Goal: Task Accomplishment & Management: Use online tool/utility

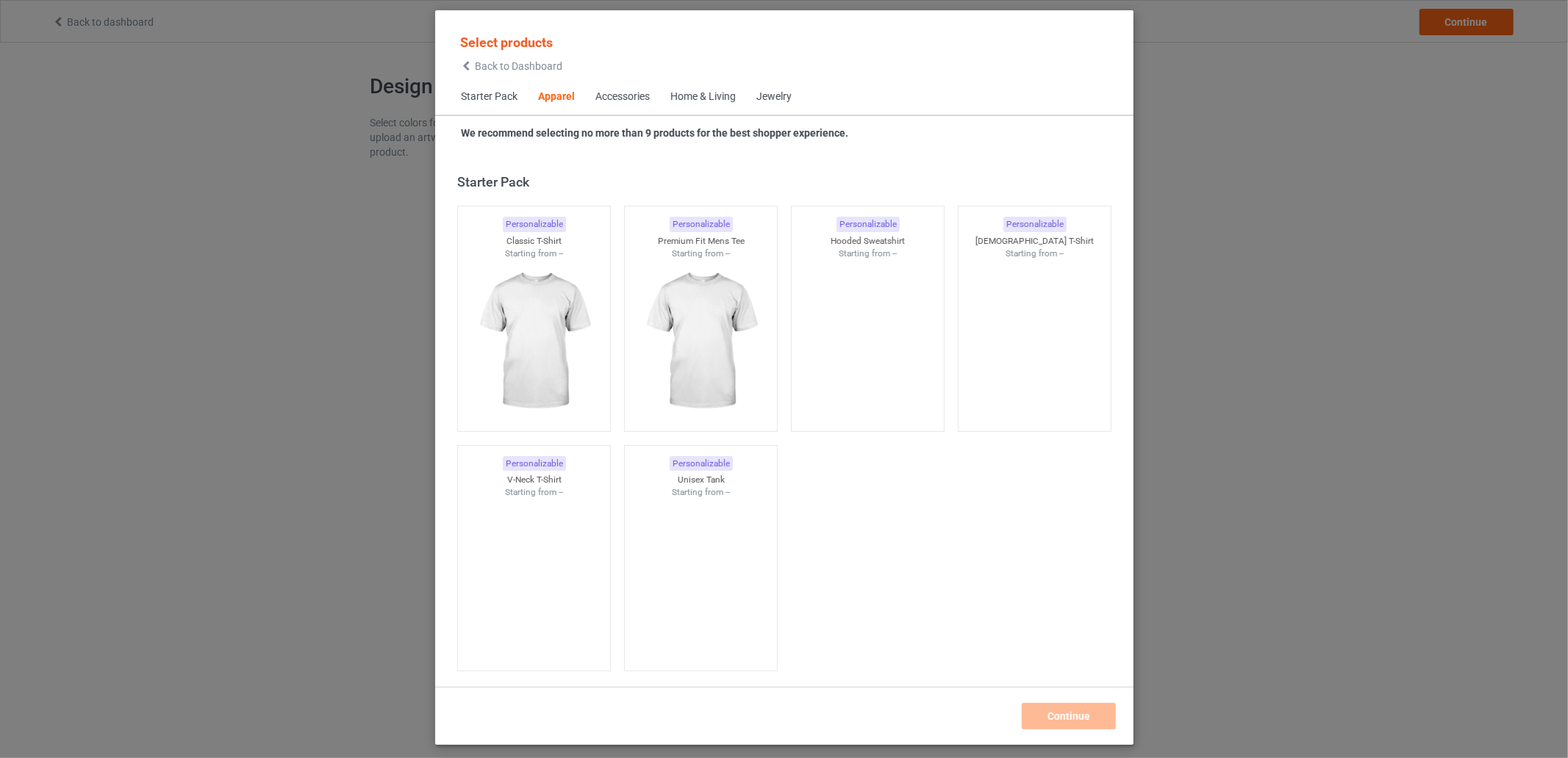
scroll to position [547, 0]
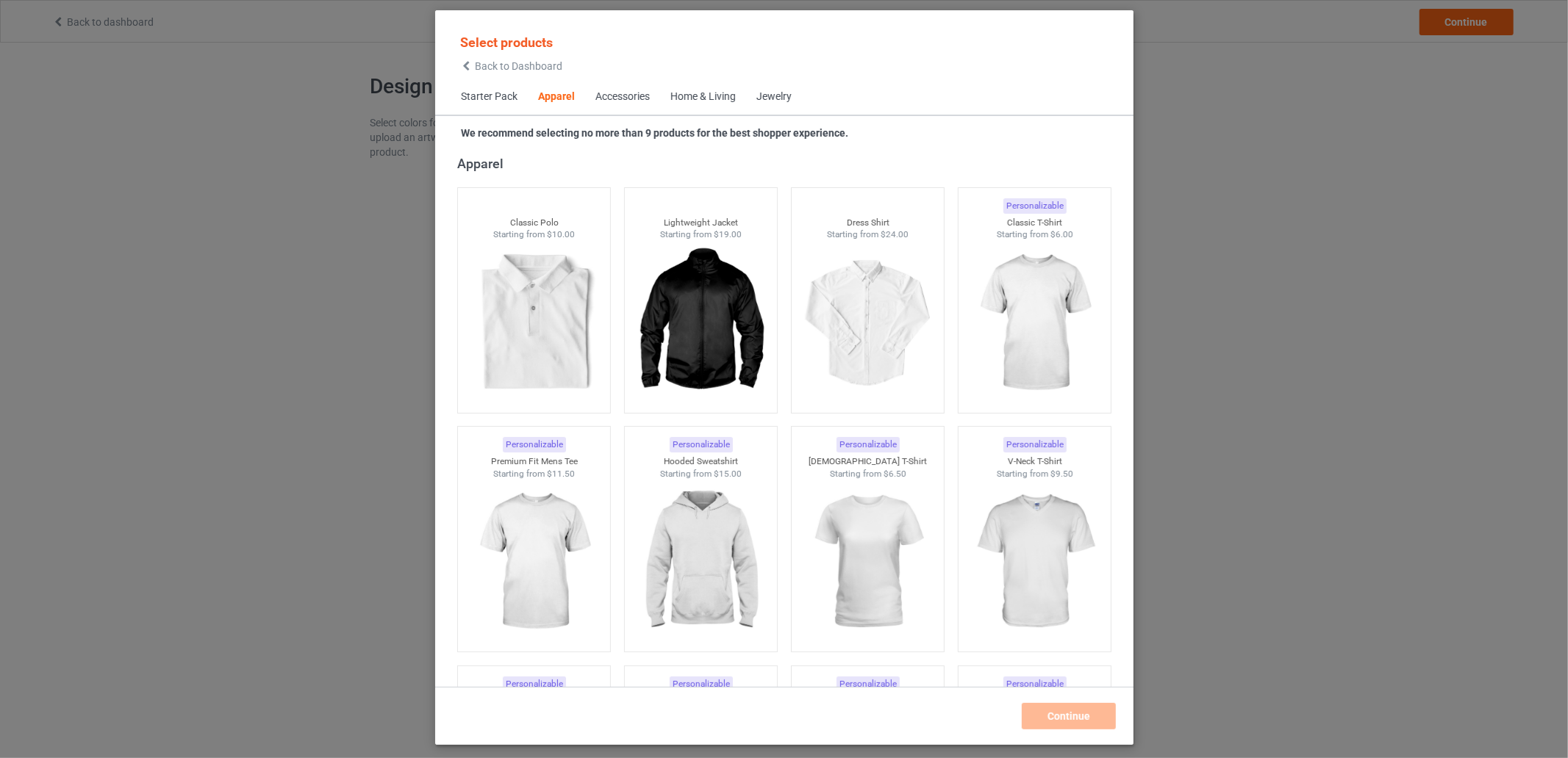
click at [499, 95] on span "Starter Pack" at bounding box center [489, 96] width 77 height 35
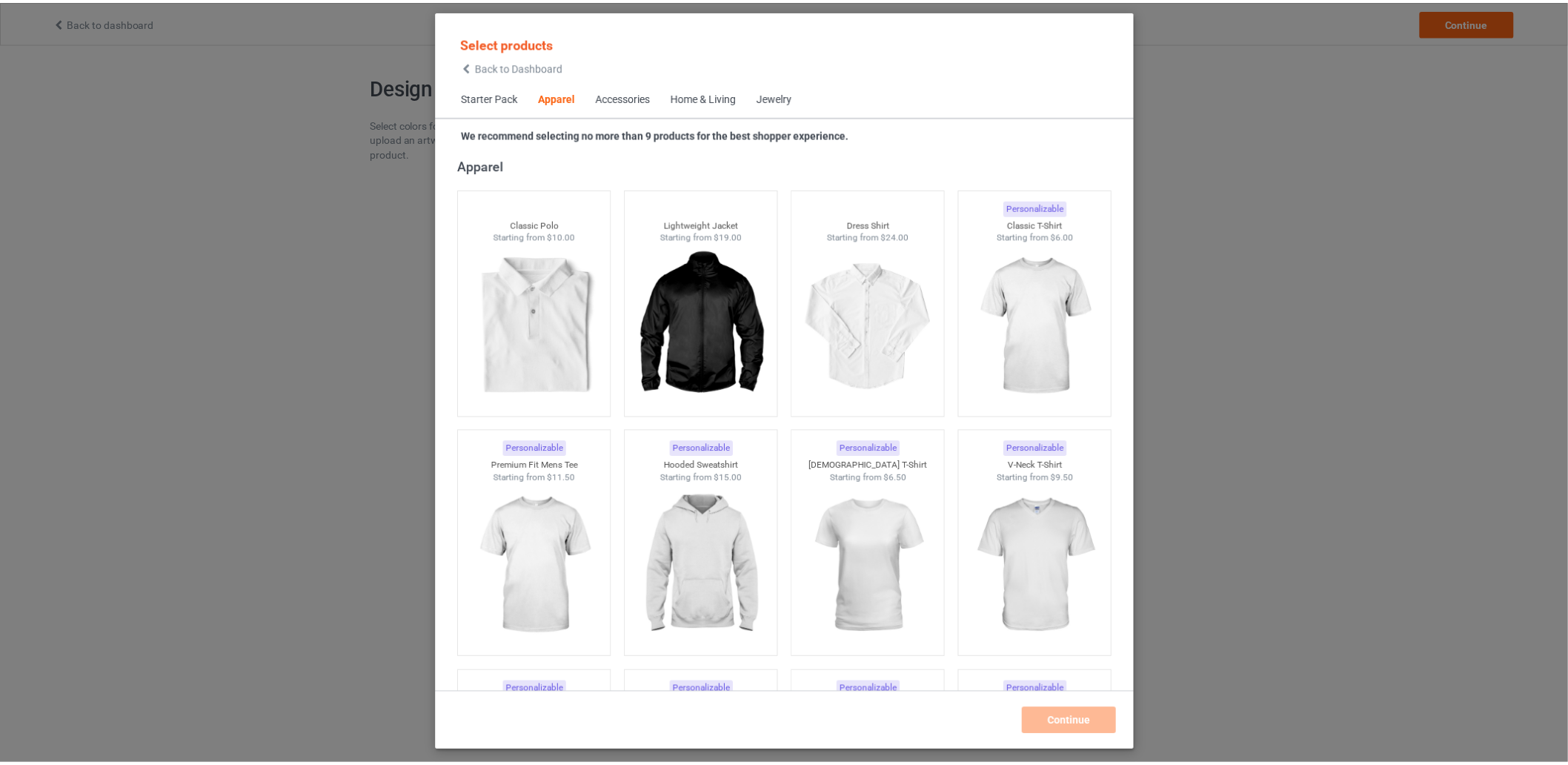
scroll to position [19, 0]
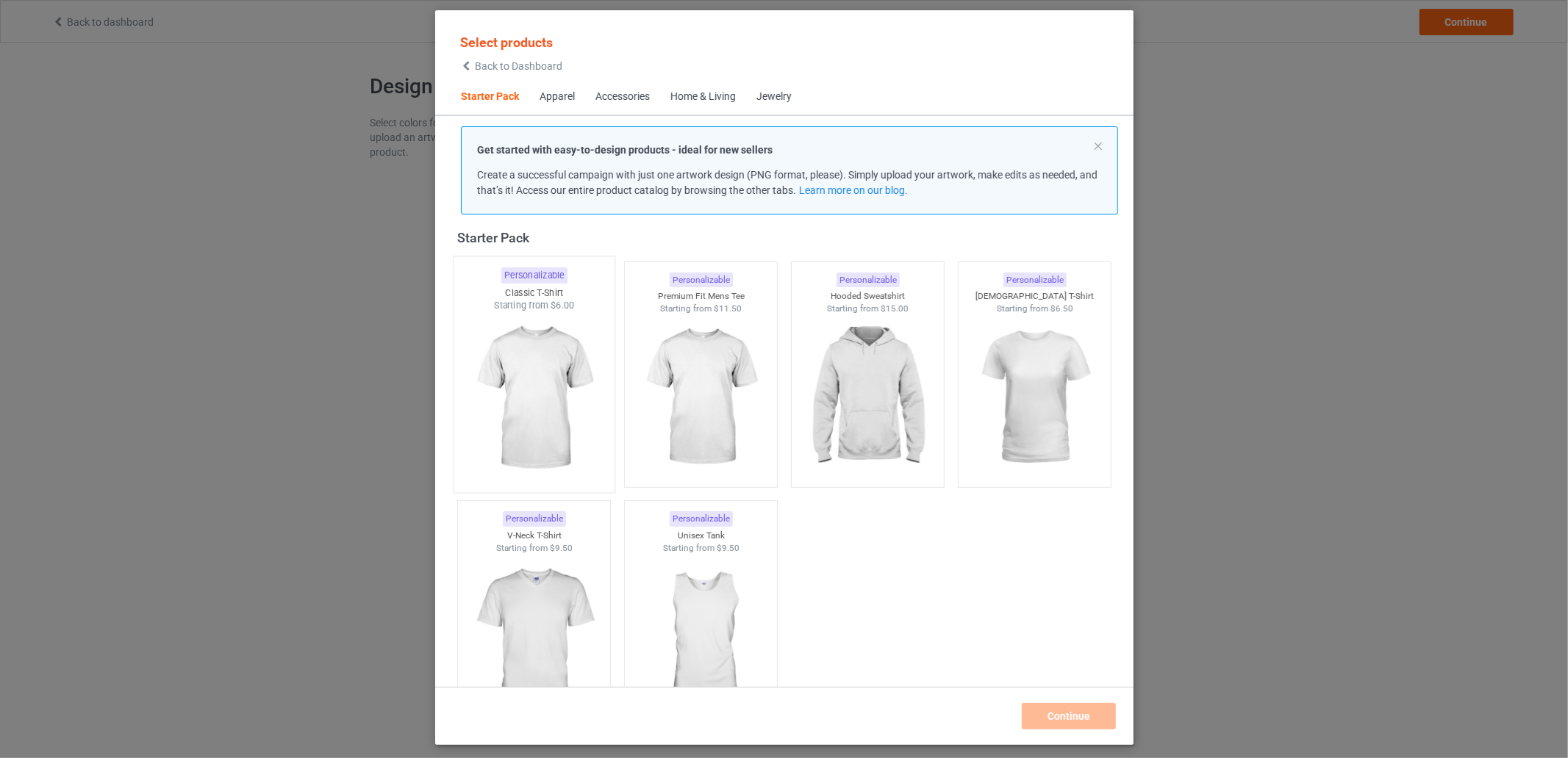
click at [535, 362] on img at bounding box center [534, 398] width 138 height 173
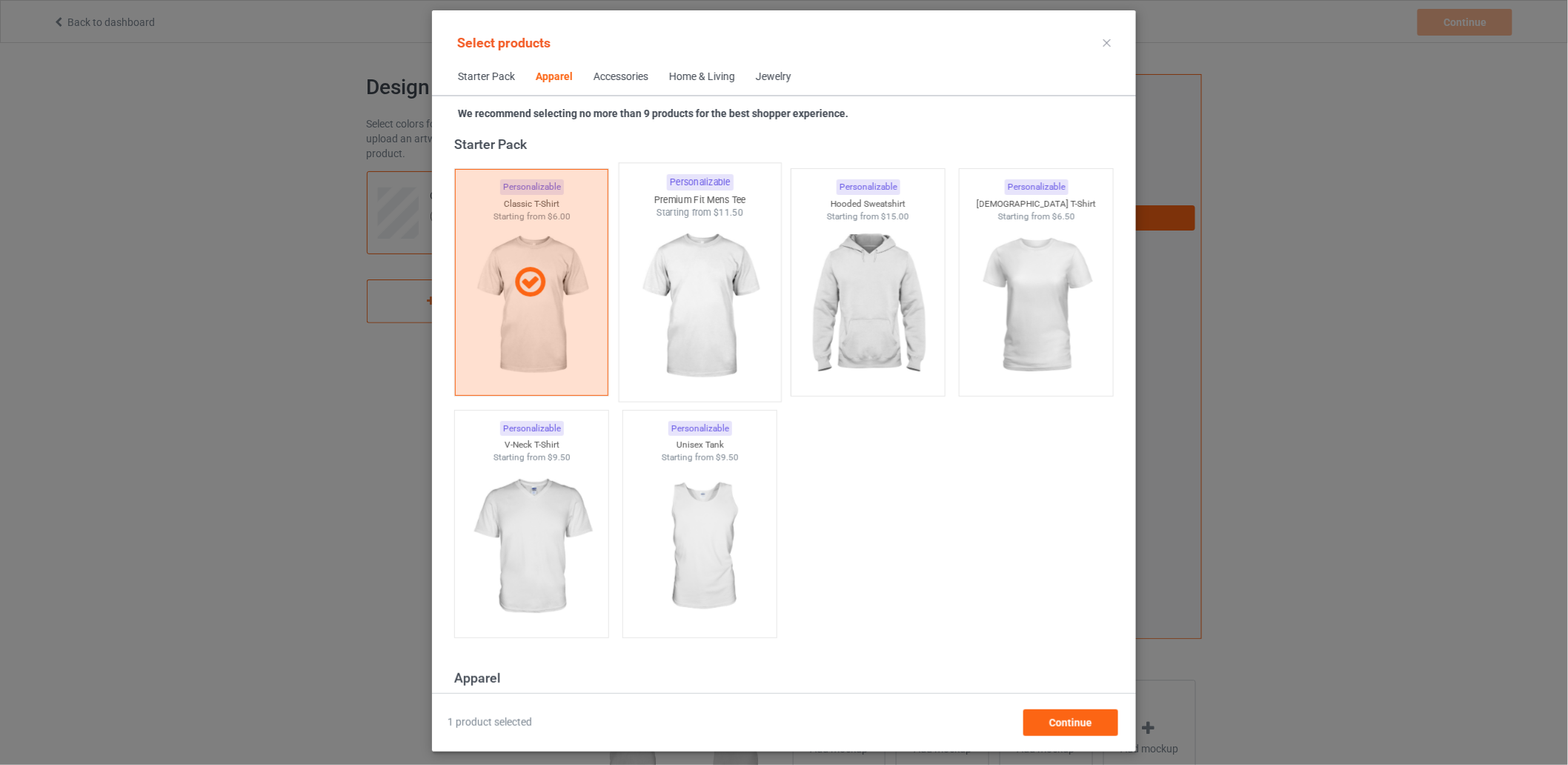
click at [692, 287] on img at bounding box center [699, 307] width 139 height 174
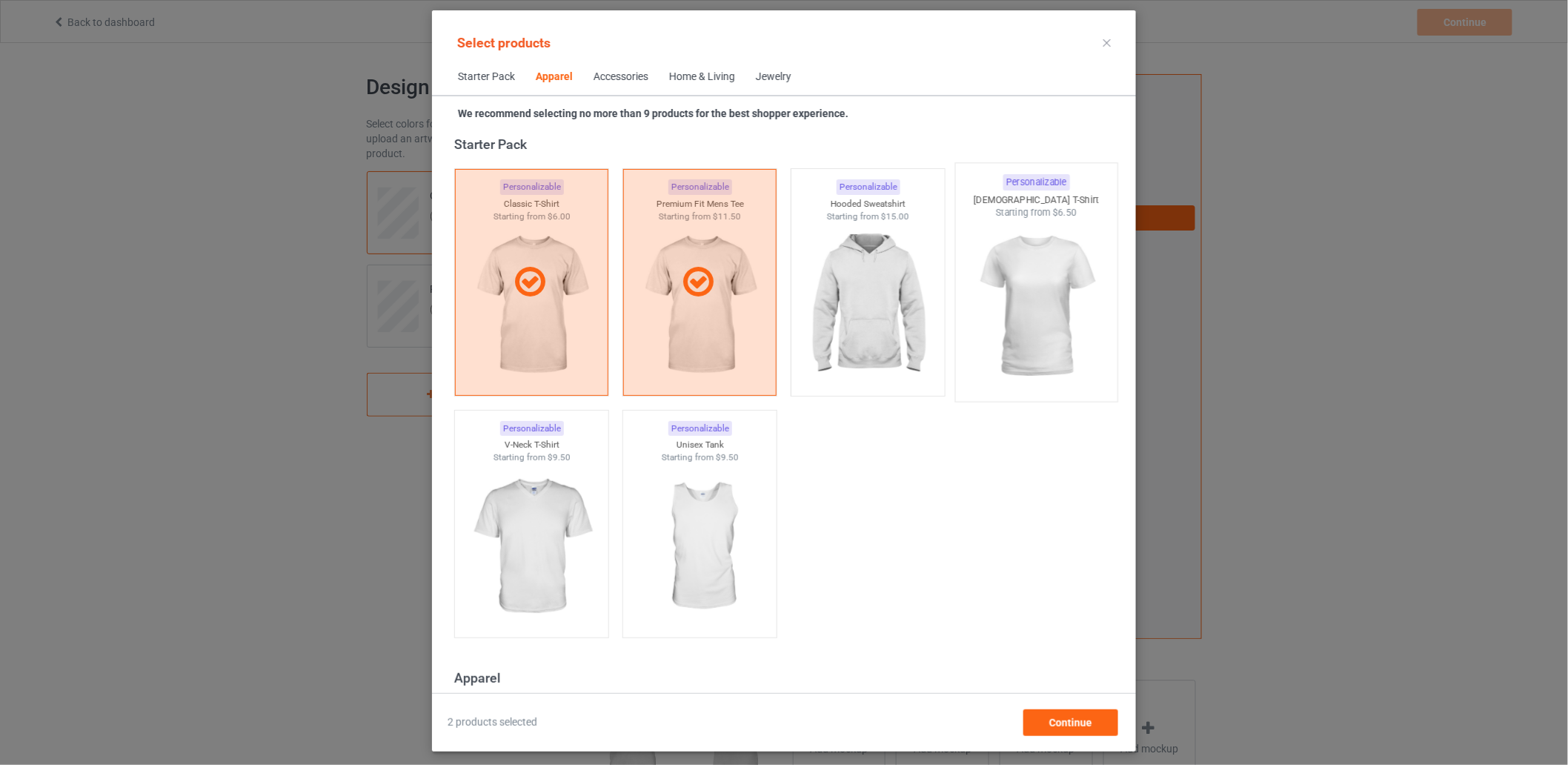
click at [1024, 269] on img at bounding box center [1036, 307] width 139 height 174
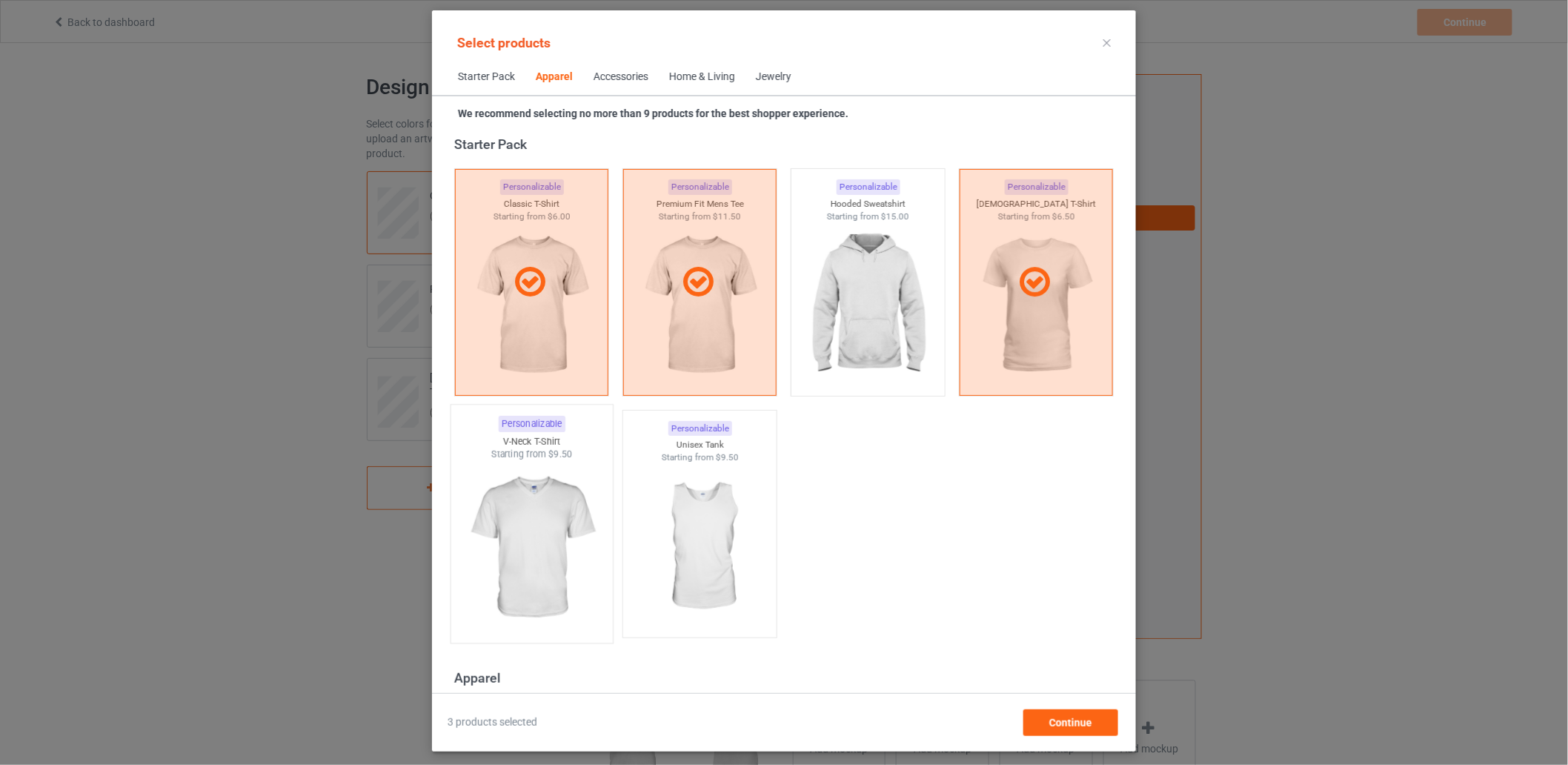
click at [530, 530] on img at bounding box center [531, 548] width 139 height 174
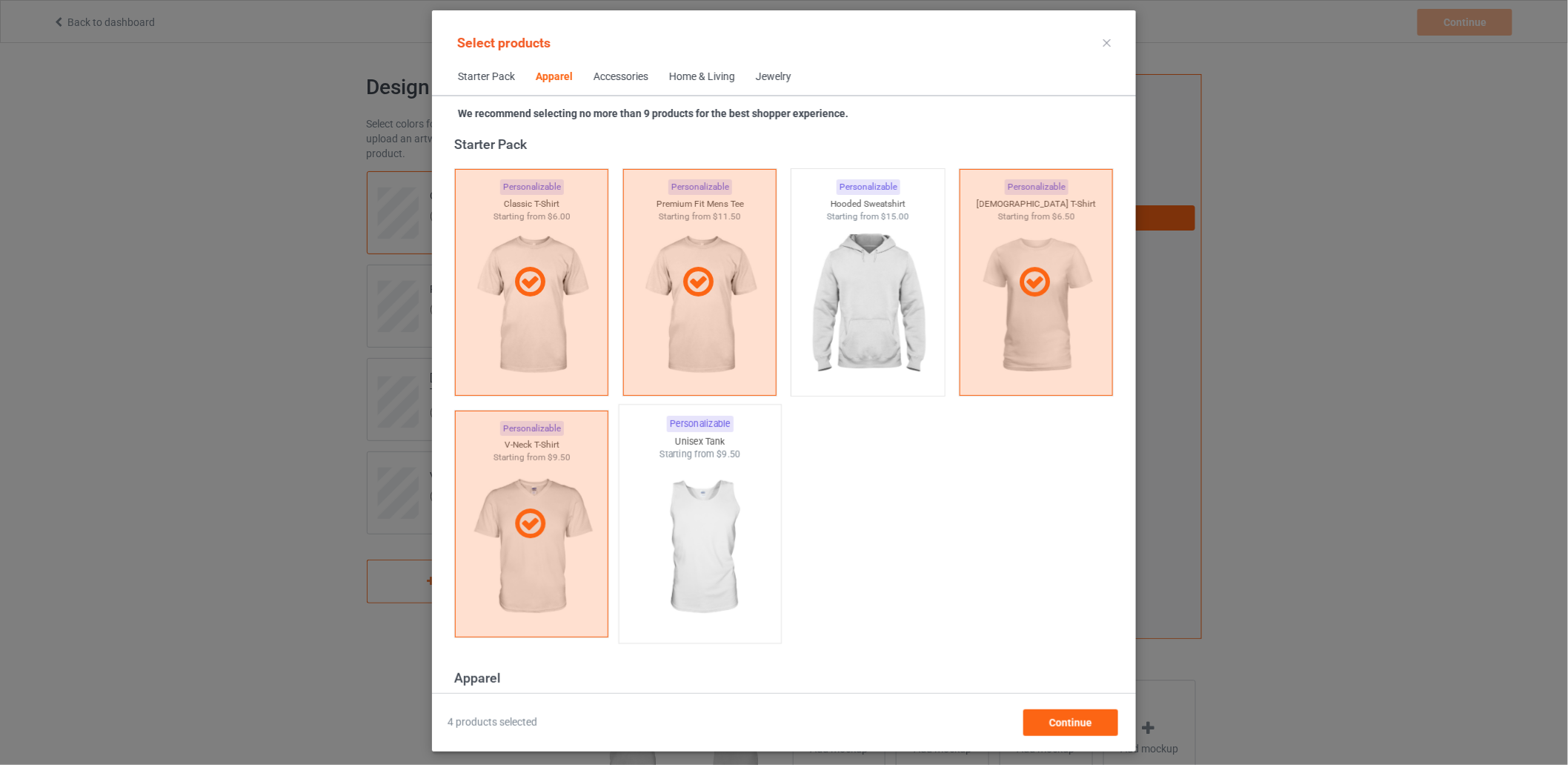
click at [705, 536] on img at bounding box center [699, 548] width 139 height 174
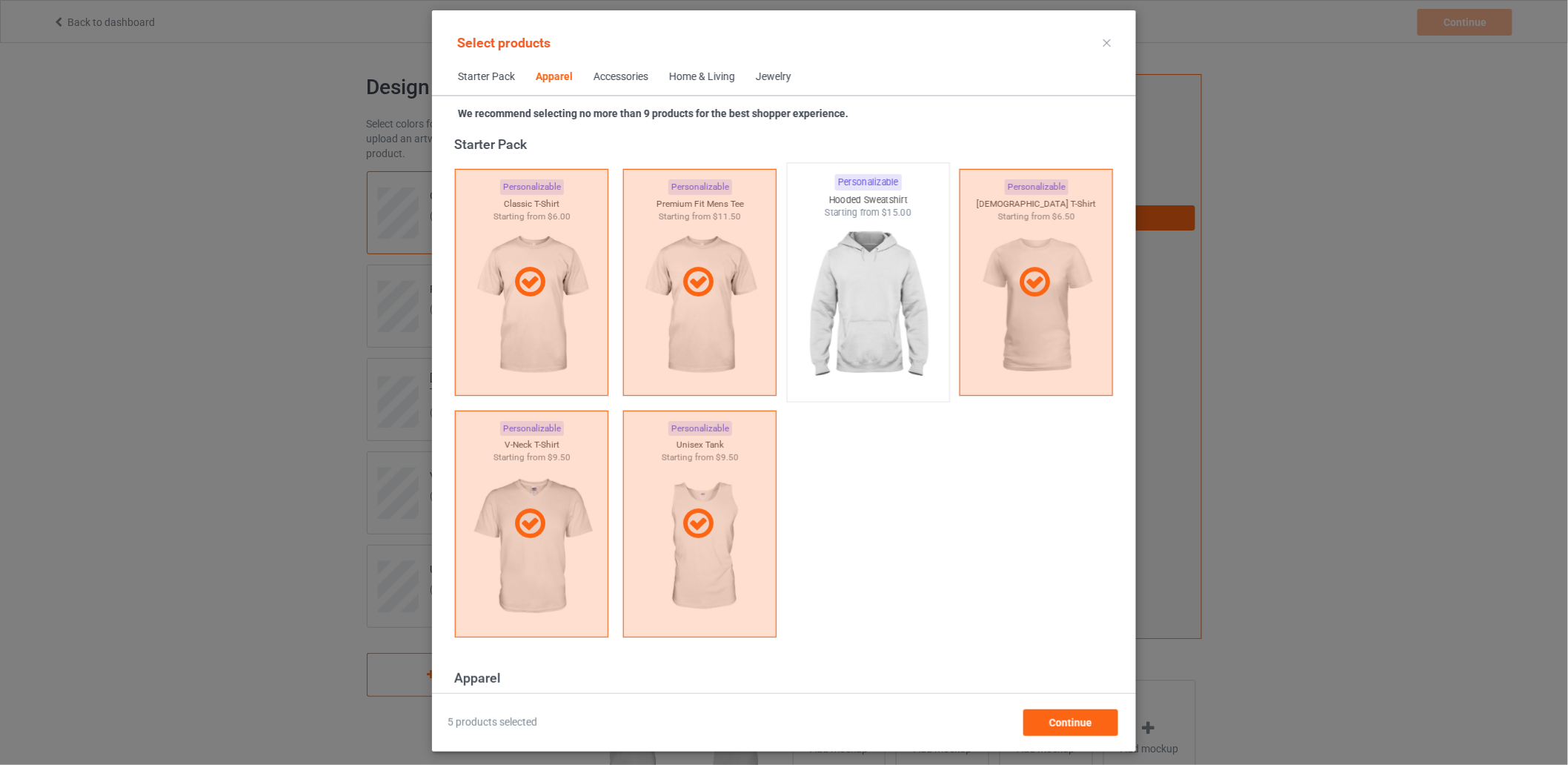
click at [890, 267] on img at bounding box center [868, 307] width 139 height 174
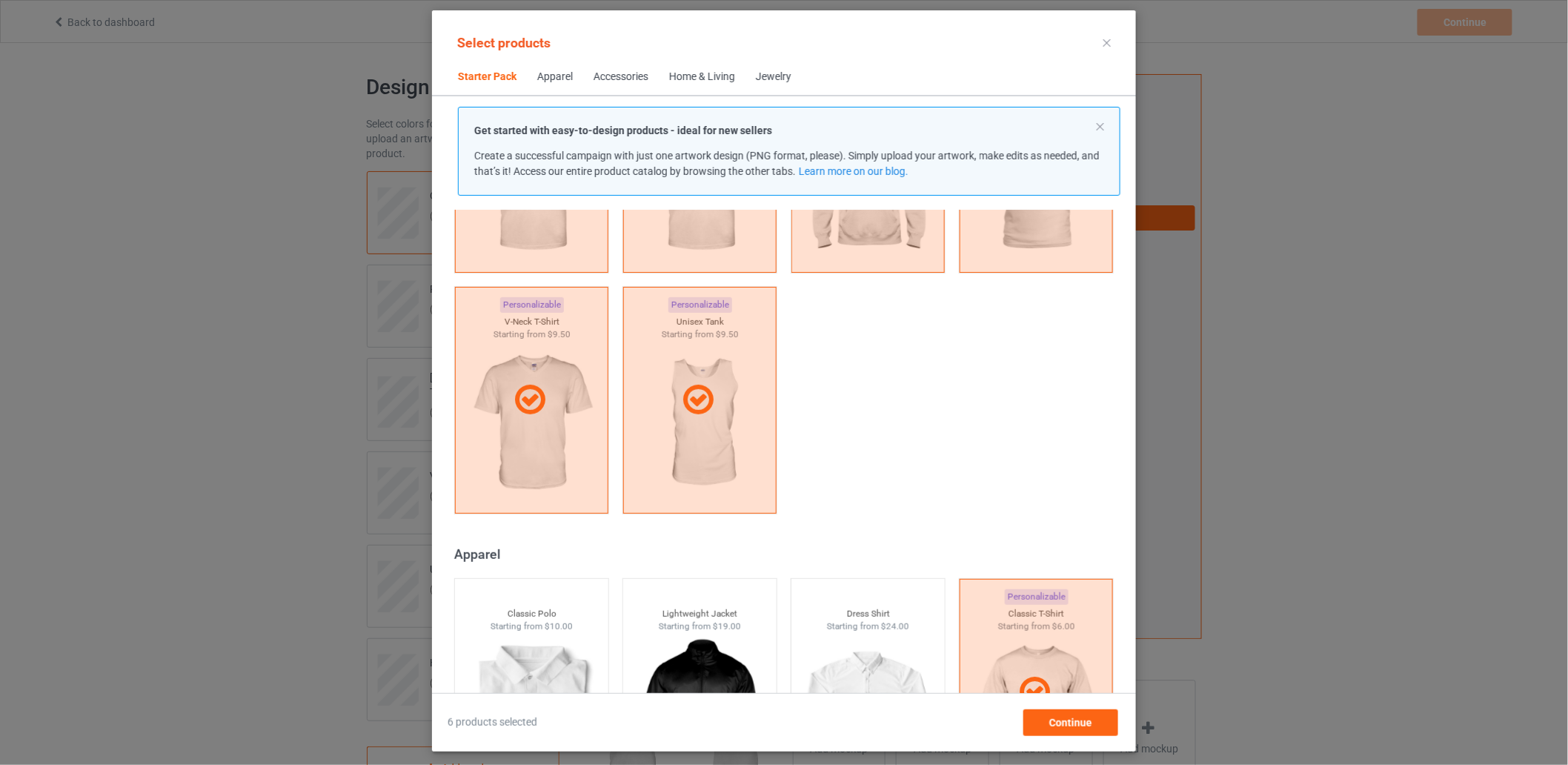
scroll to position [265, 0]
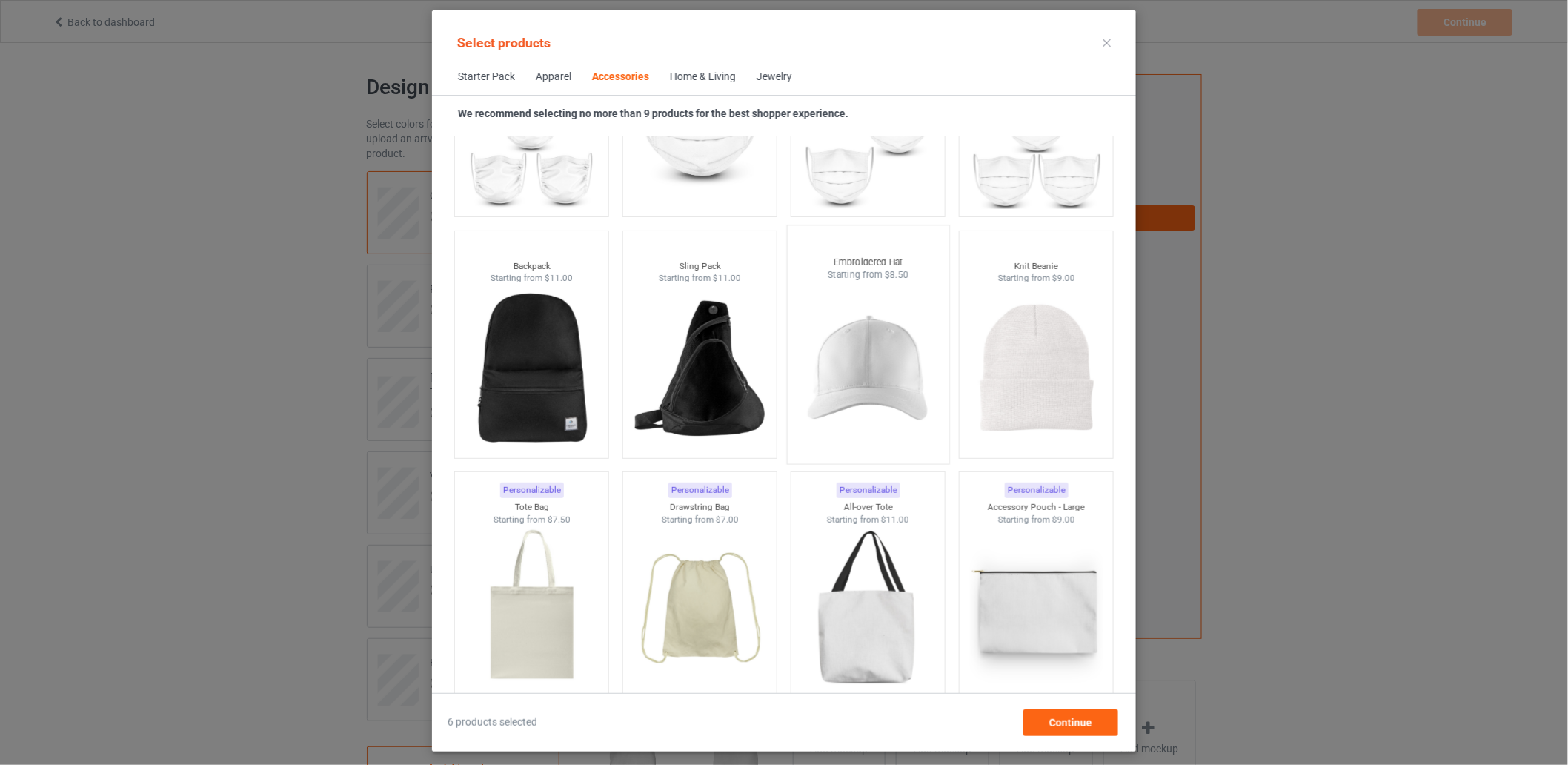
scroll to position [4138, 0]
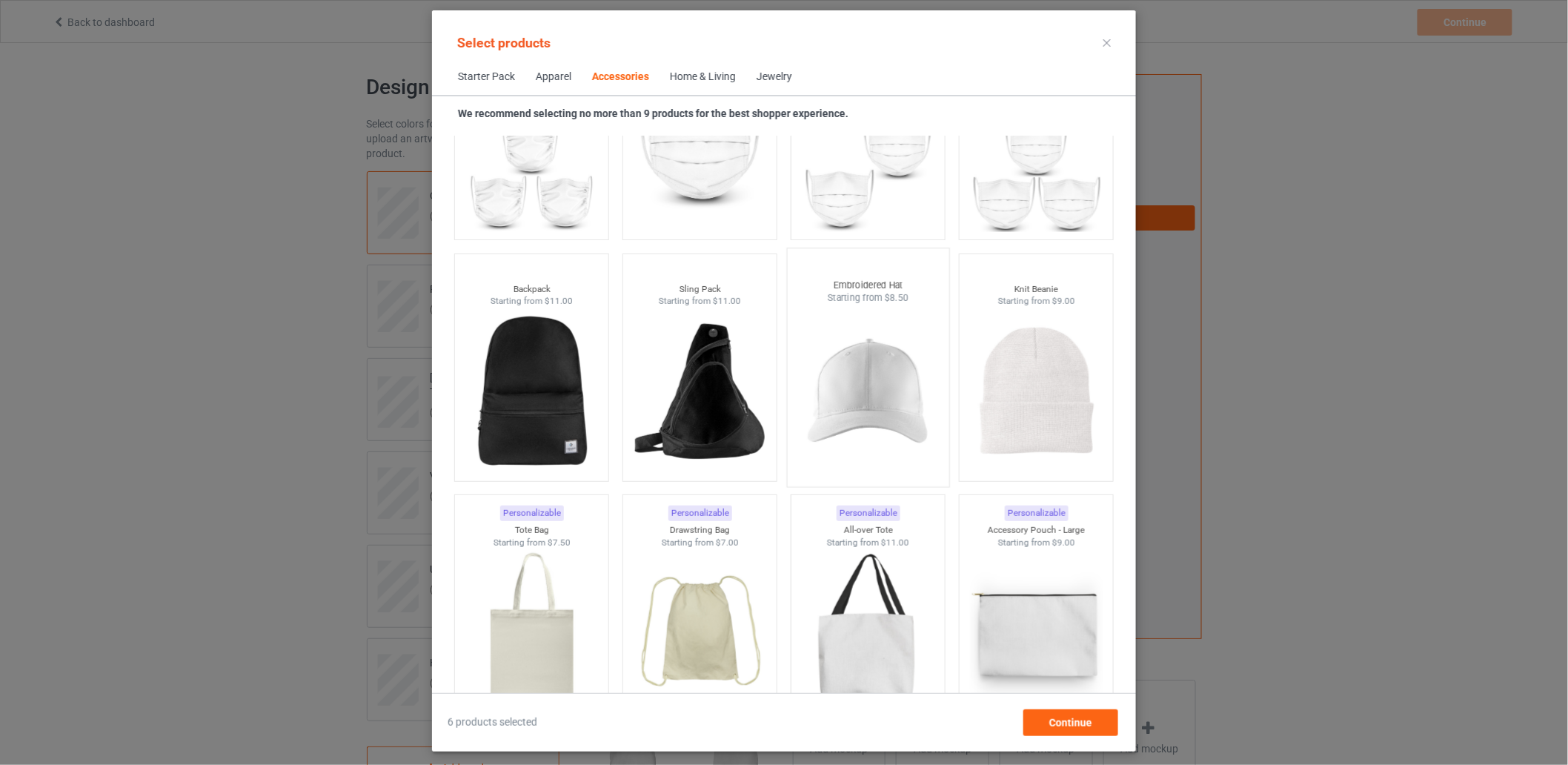
click at [870, 372] on img at bounding box center [868, 392] width 139 height 174
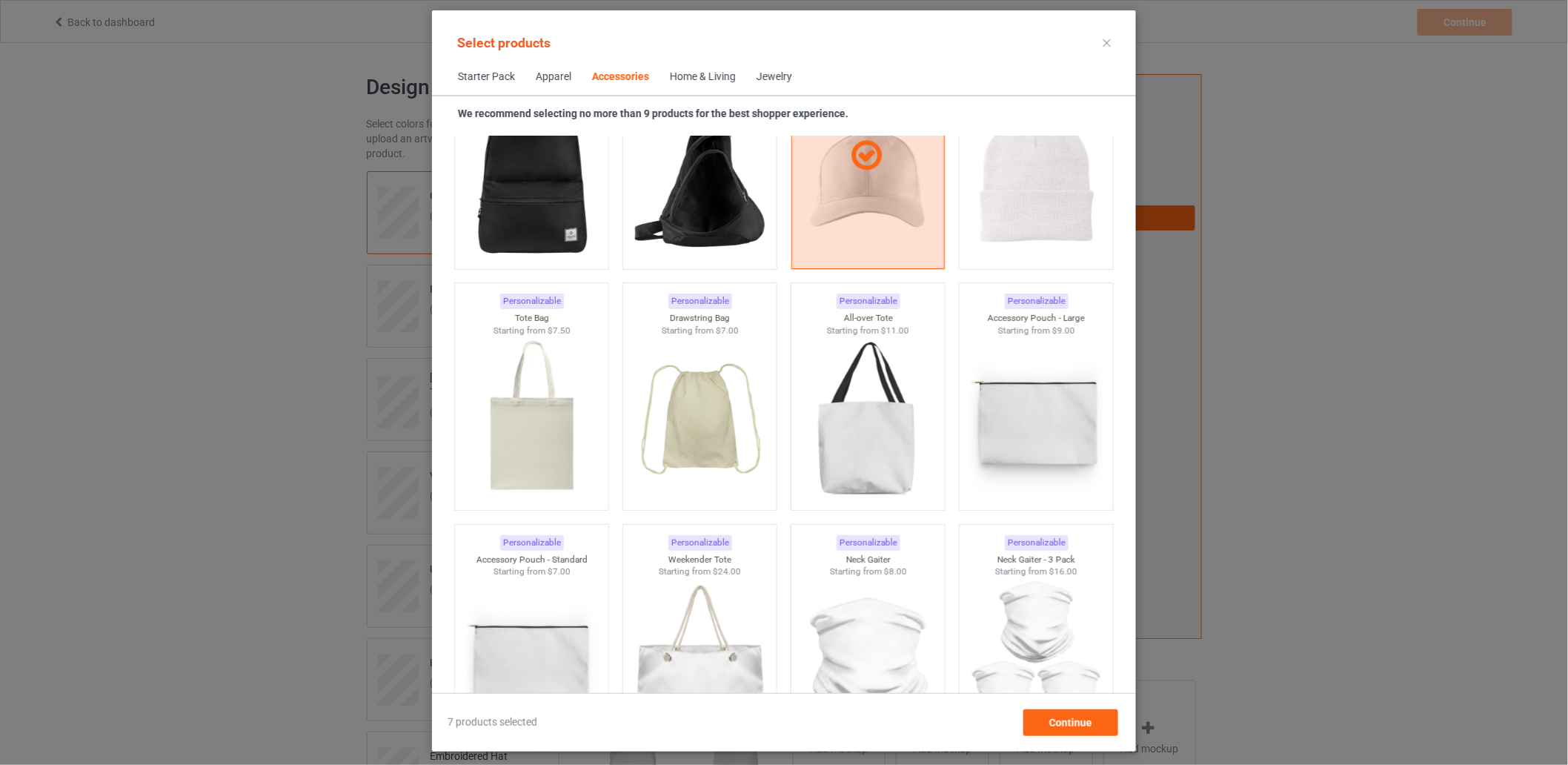
scroll to position [4385, 0]
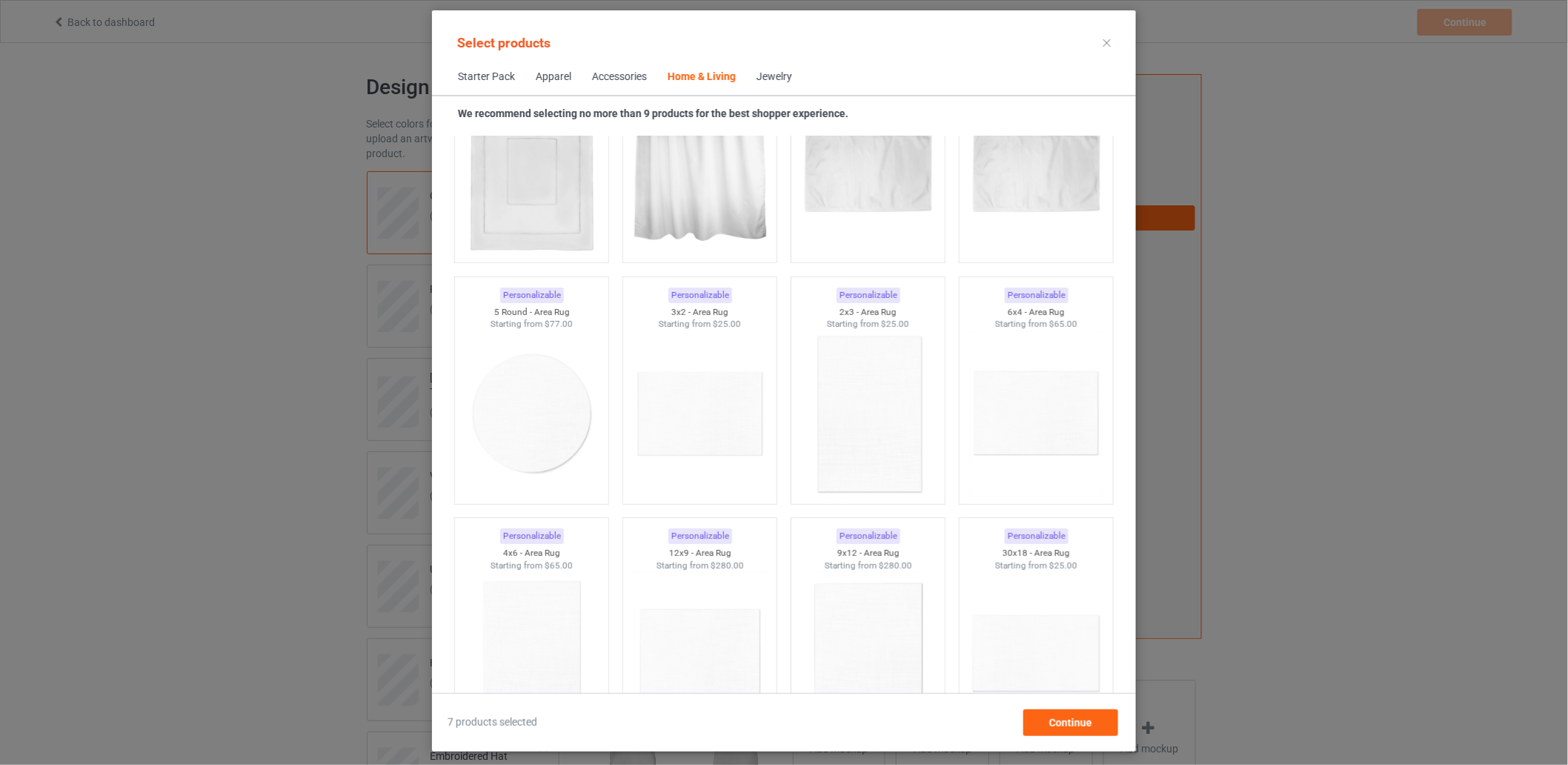
scroll to position [8505, 0]
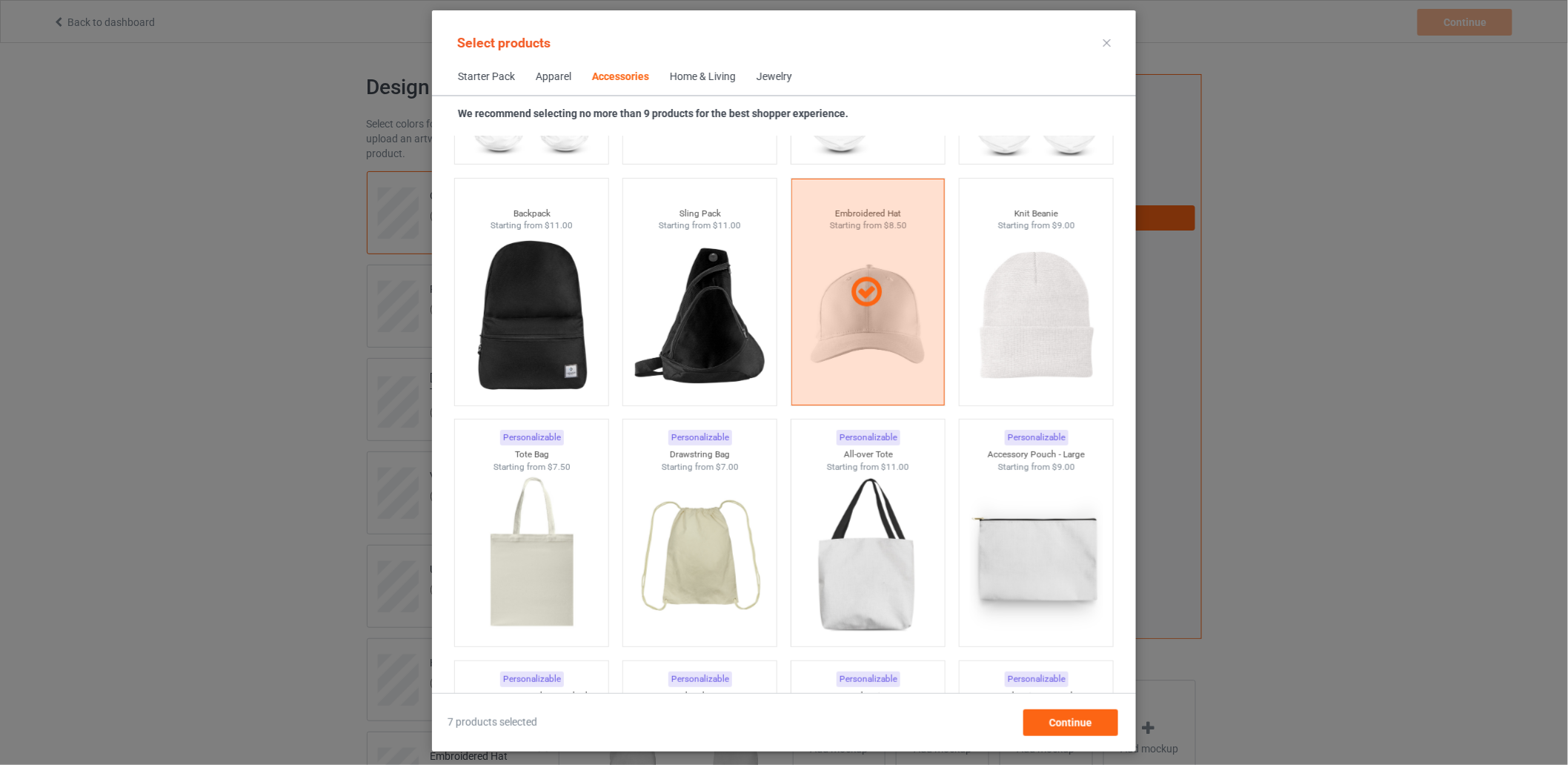
scroll to position [4162, 0]
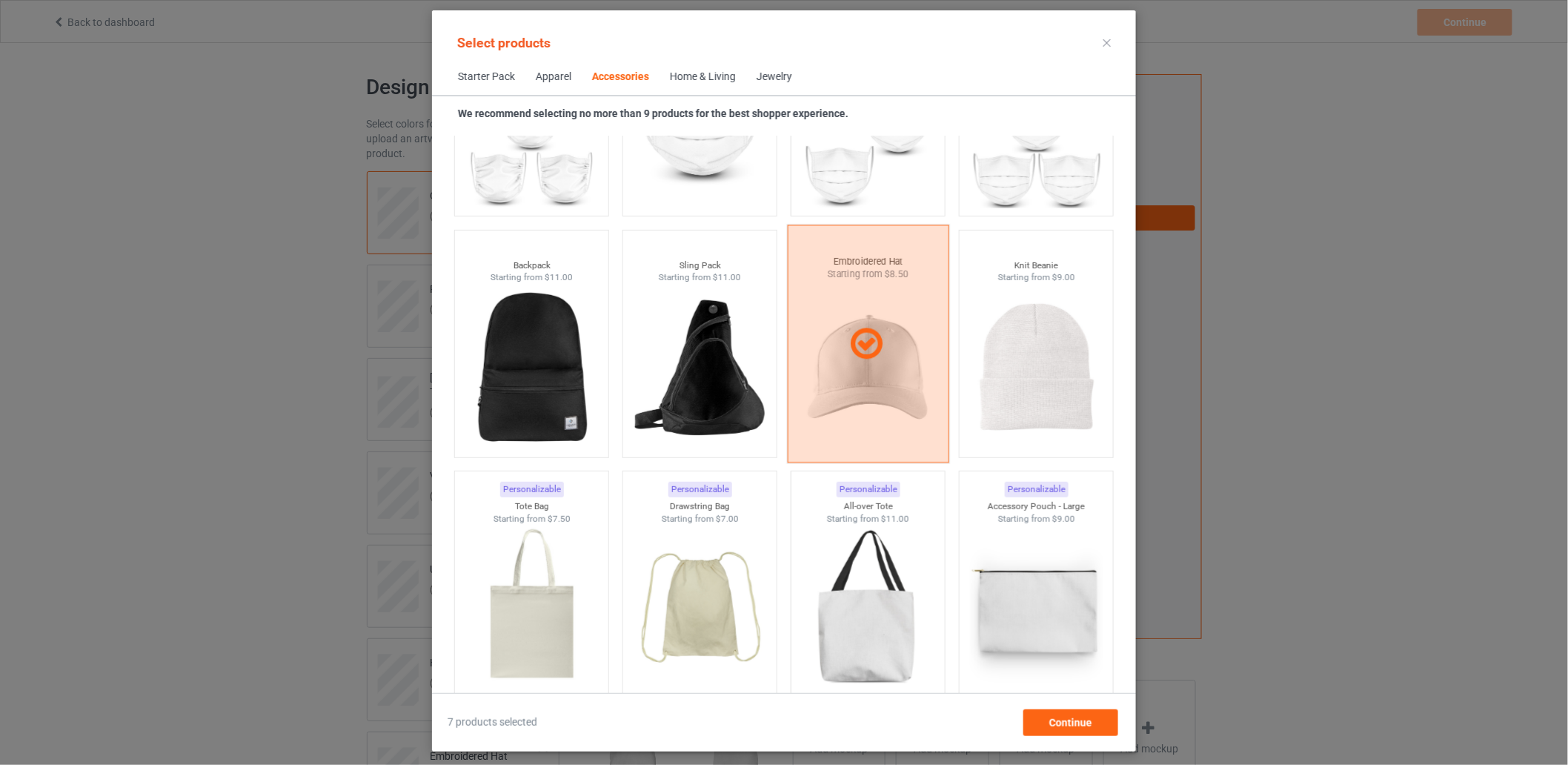
click at [875, 307] on div at bounding box center [869, 343] width 161 height 238
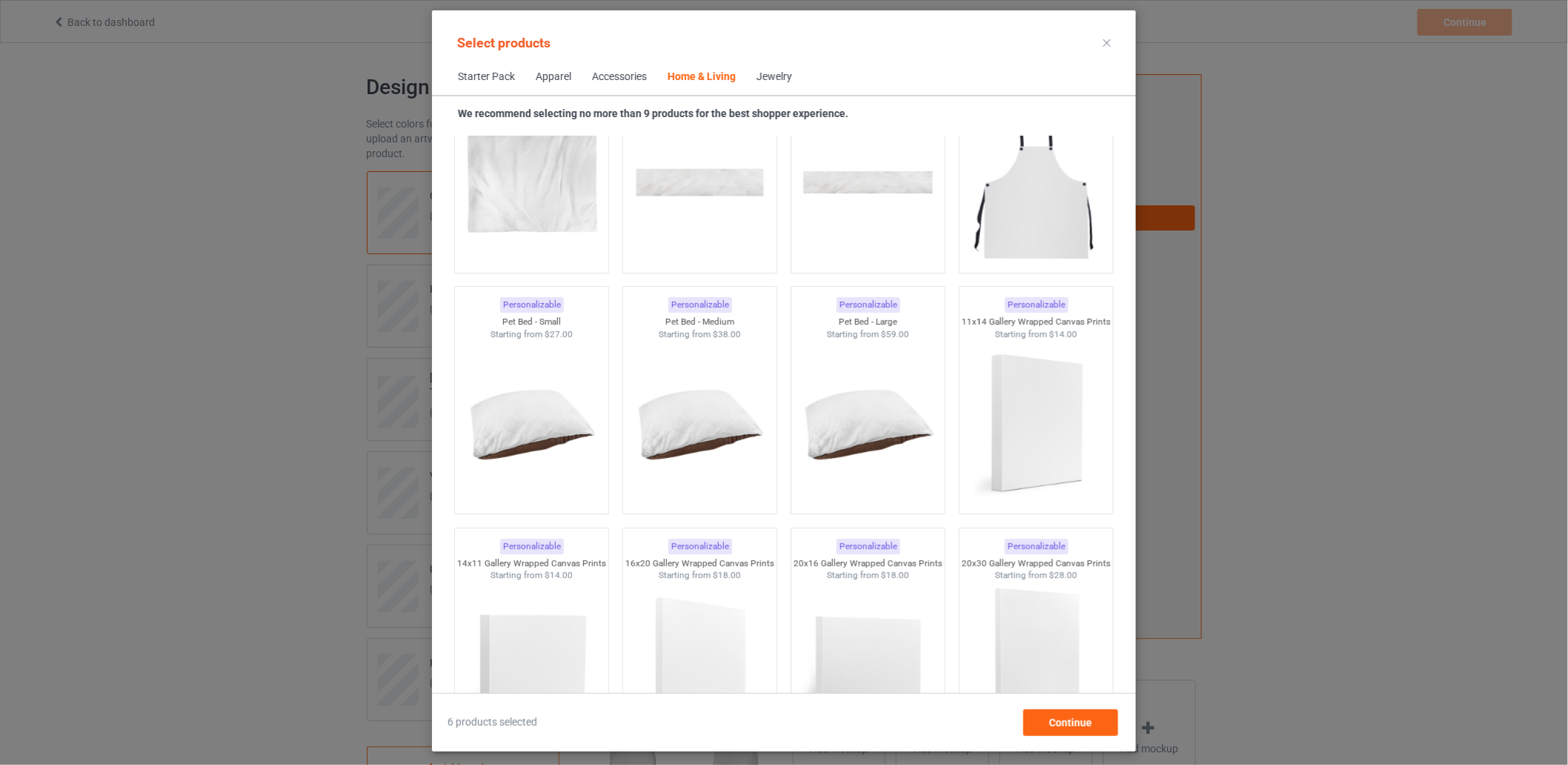
scroll to position [9464, 0]
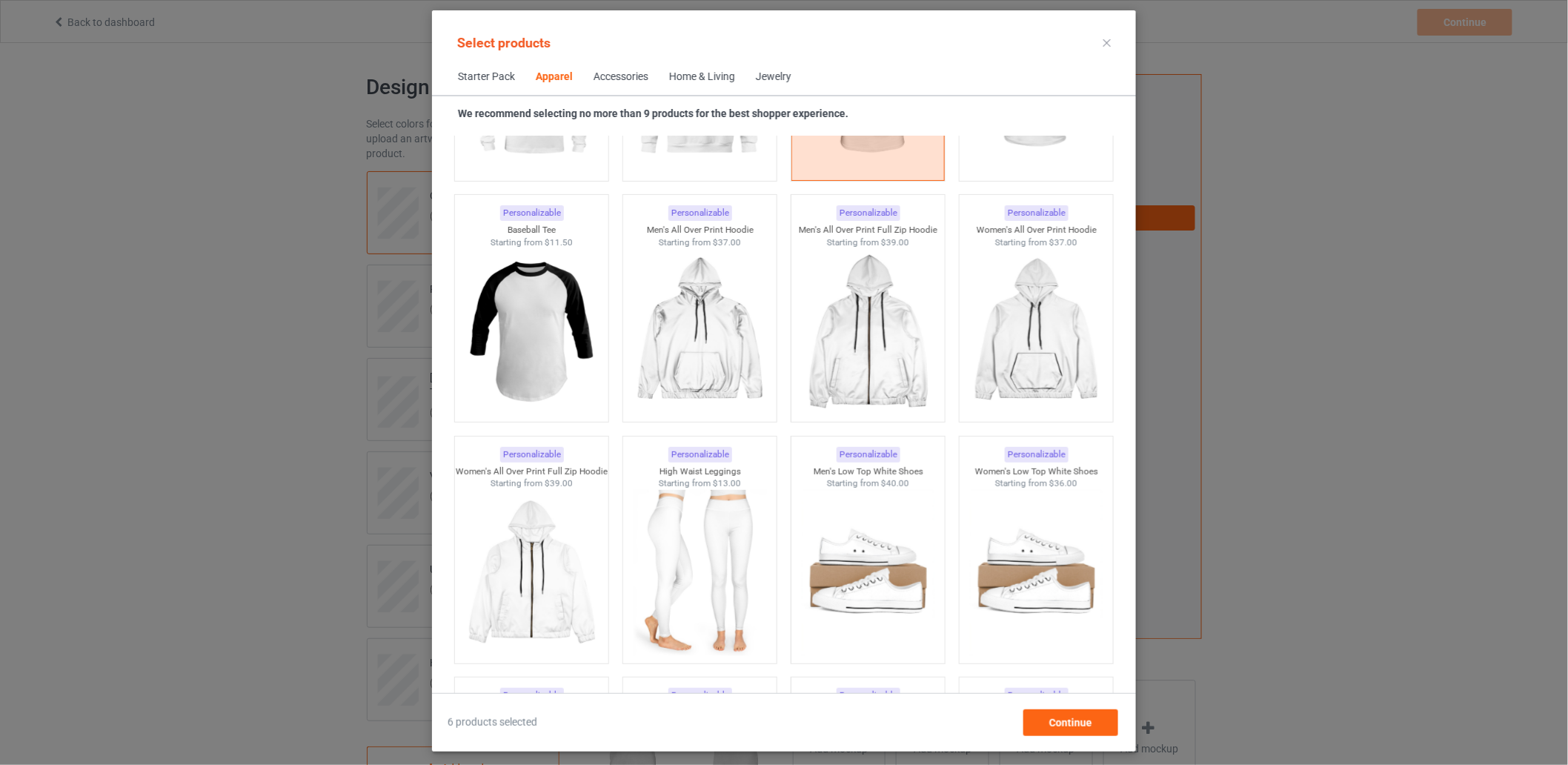
scroll to position [740, 0]
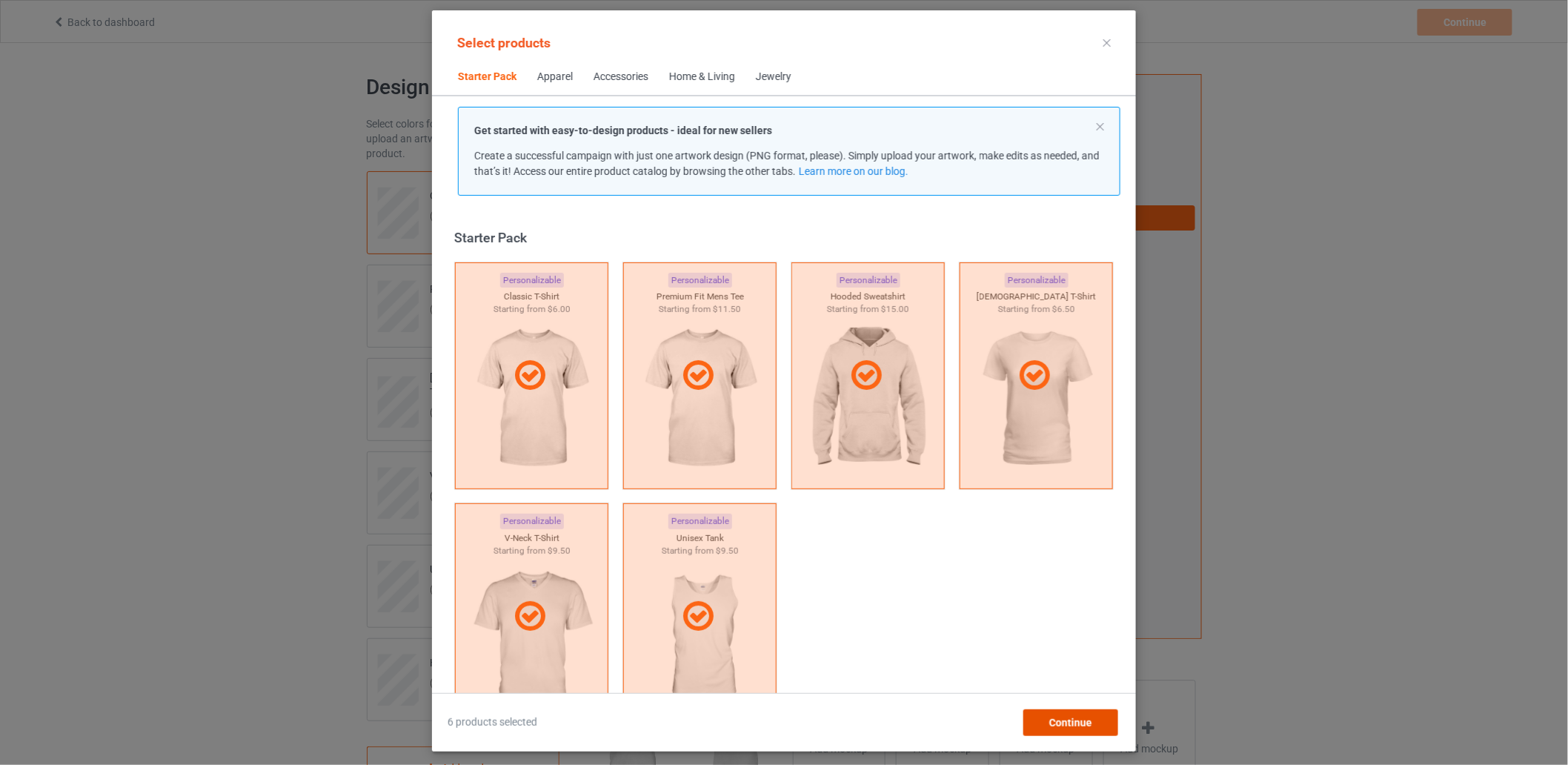
click at [1091, 714] on div "Continue" at bounding box center [1071, 722] width 95 height 27
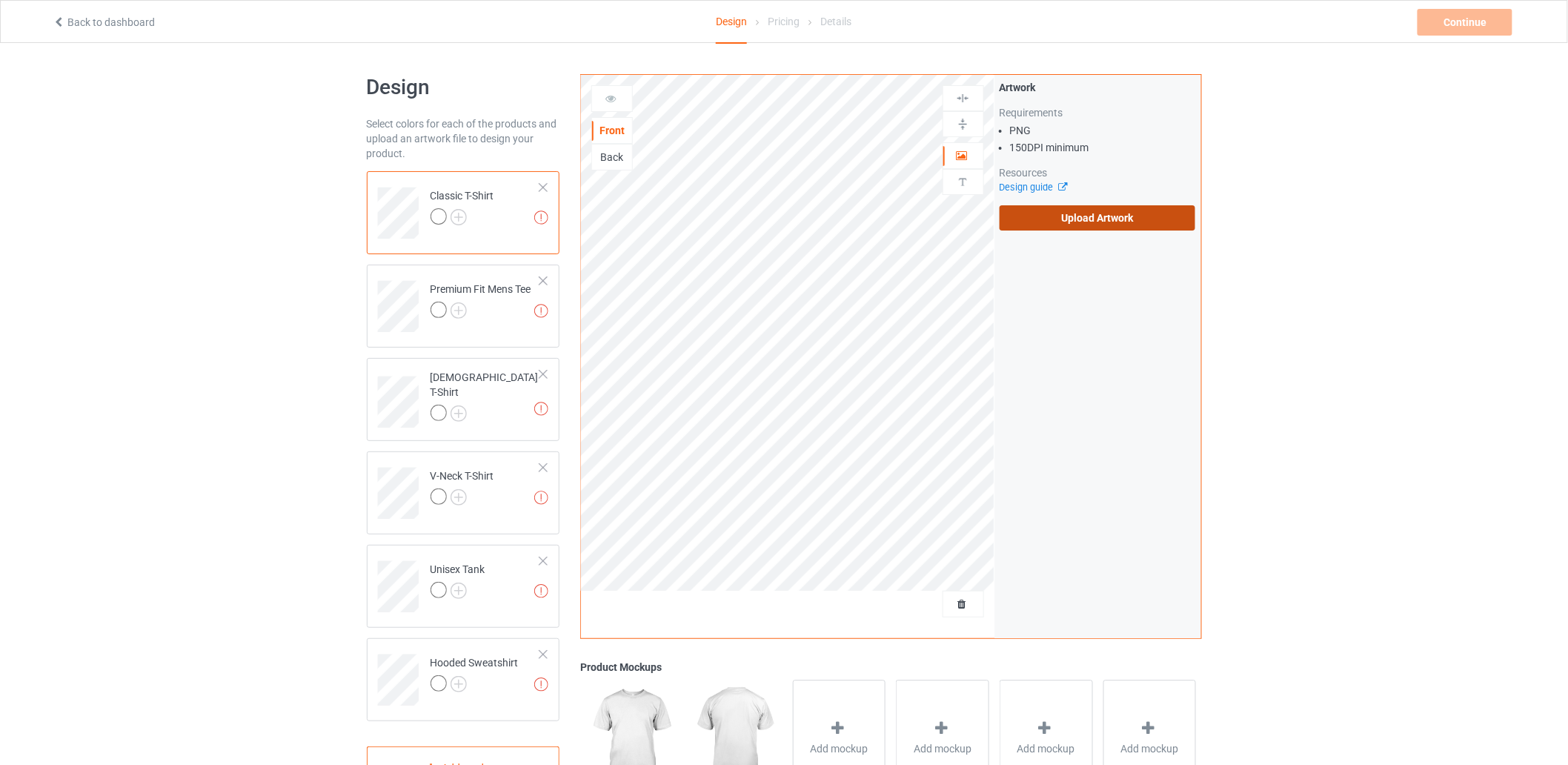
click at [1123, 218] on label "Upload Artwork" at bounding box center [1098, 217] width 197 height 25
click at [0, 0] on input "Upload Artwork" at bounding box center [0, 0] width 0 height 0
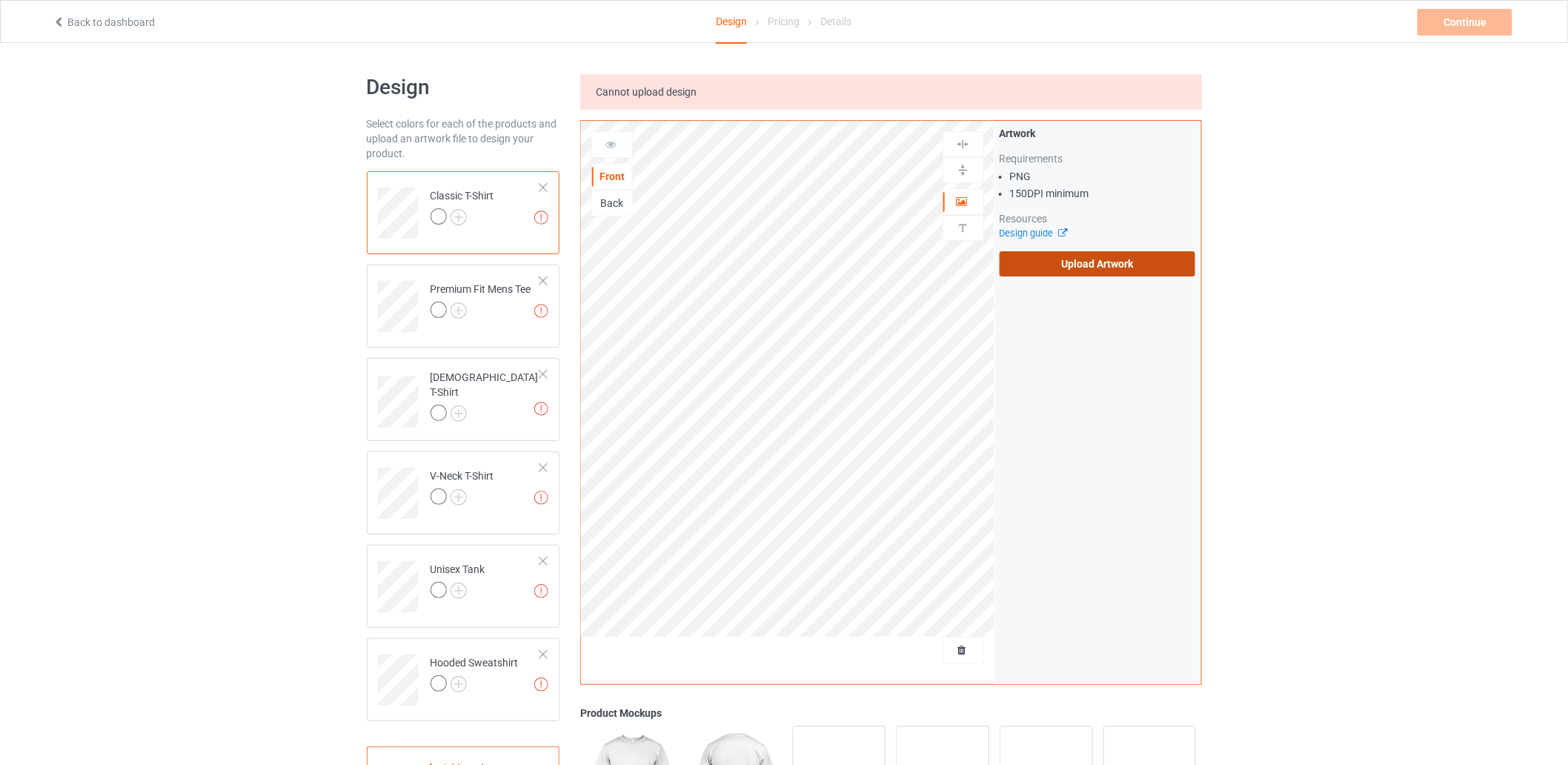
click at [1070, 267] on label "Upload Artwork" at bounding box center [1098, 264] width 197 height 25
click at [0, 0] on input "Upload Artwork" at bounding box center [0, 0] width 0 height 0
click at [142, 392] on div "Design Select colors for each of the products and upload an artwork file to des…" at bounding box center [784, 525] width 1568 height 963
click at [1117, 262] on label "Upload Artwork" at bounding box center [1098, 264] width 197 height 25
click at [0, 0] on input "Upload Artwork" at bounding box center [0, 0] width 0 height 0
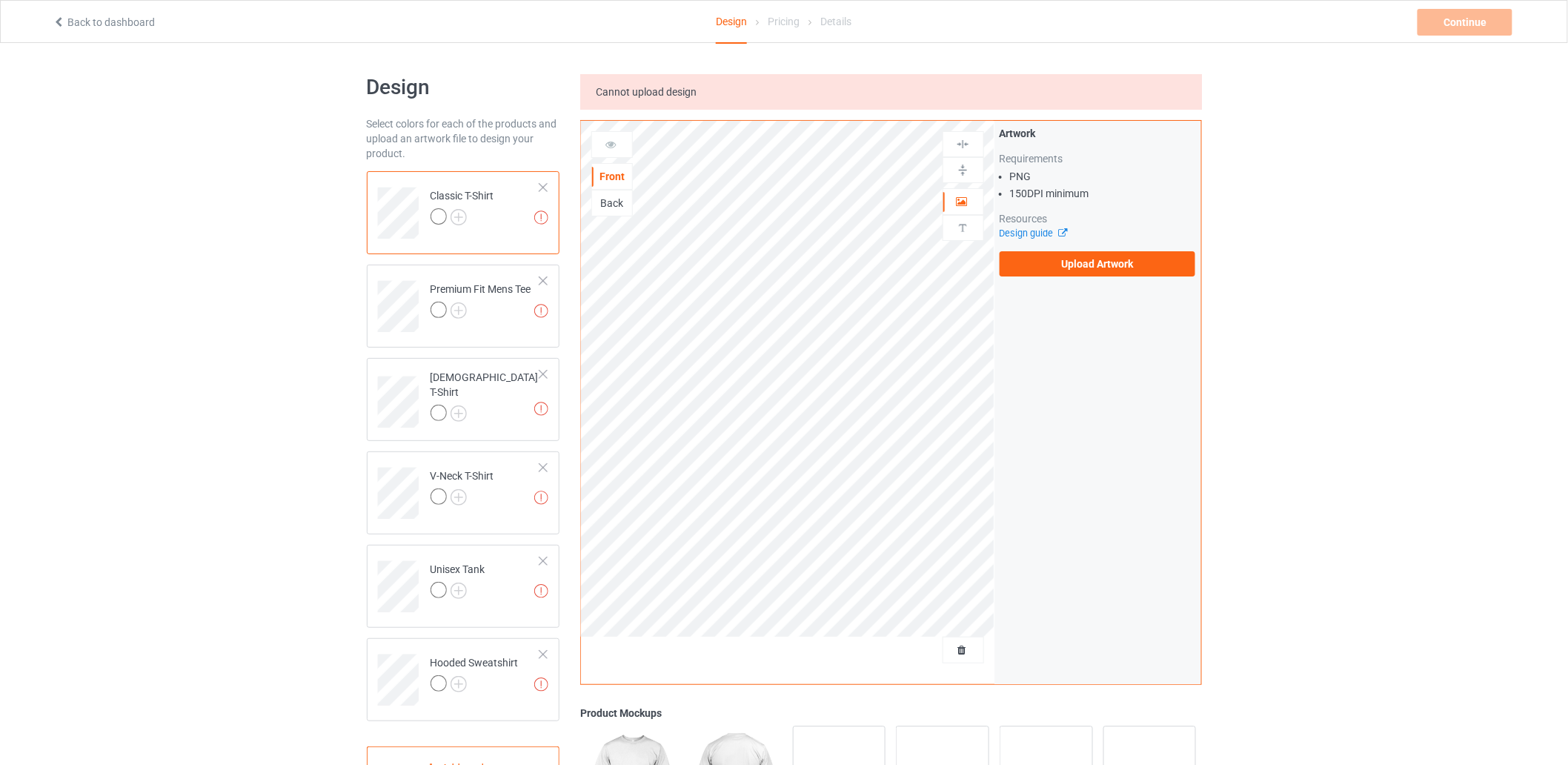
click at [612, 177] on div "Front" at bounding box center [612, 176] width 40 height 15
click at [964, 200] on icon at bounding box center [962, 199] width 13 height 10
click at [740, 17] on div "Design" at bounding box center [731, 22] width 31 height 43
click at [61, 22] on icon at bounding box center [58, 20] width 13 height 10
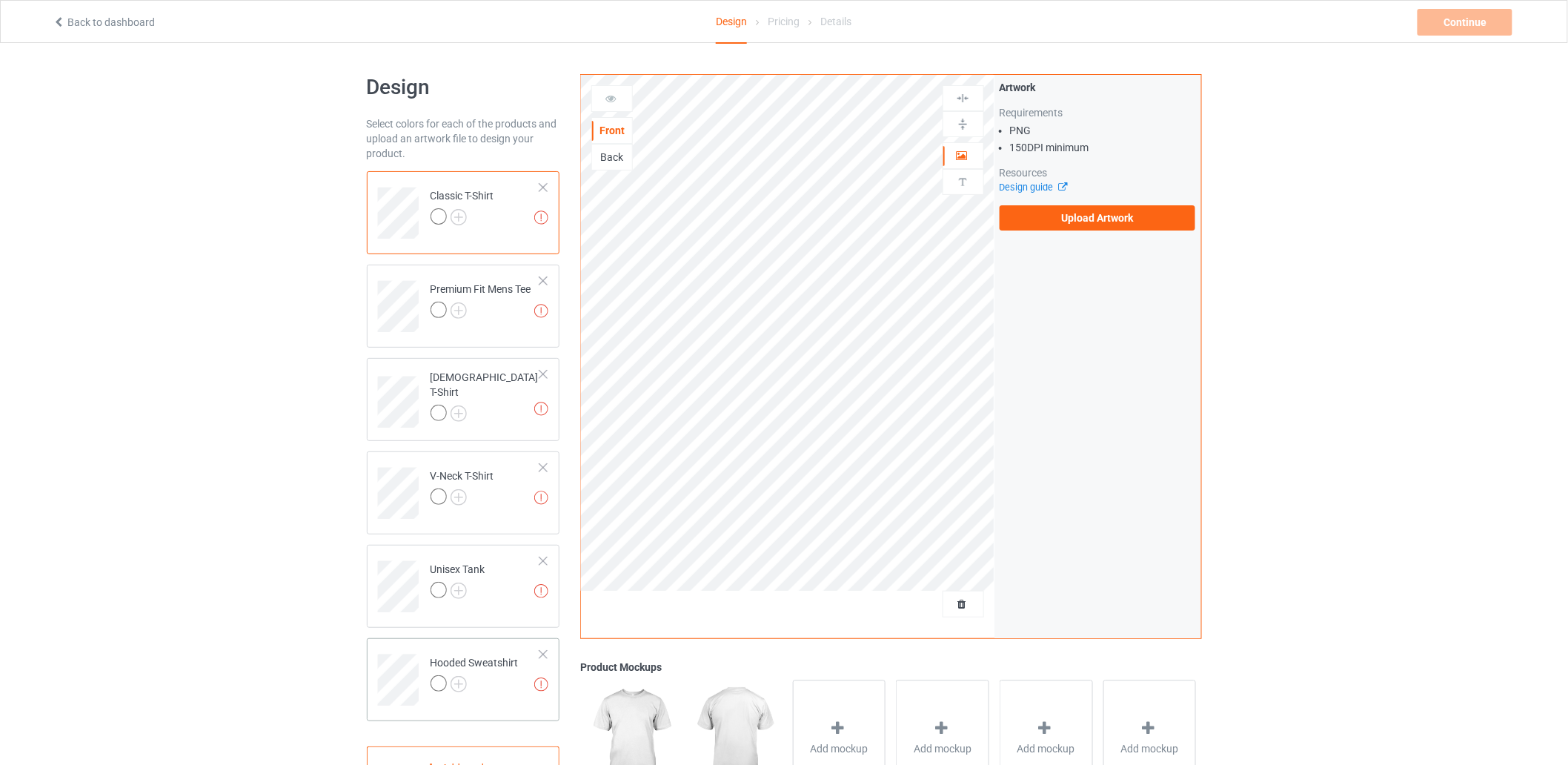
click at [542, 657] on div at bounding box center [543, 655] width 10 height 10
click at [1057, 216] on label "Upload Artwork" at bounding box center [1098, 217] width 197 height 25
click at [0, 0] on input "Upload Artwork" at bounding box center [0, 0] width 0 height 0
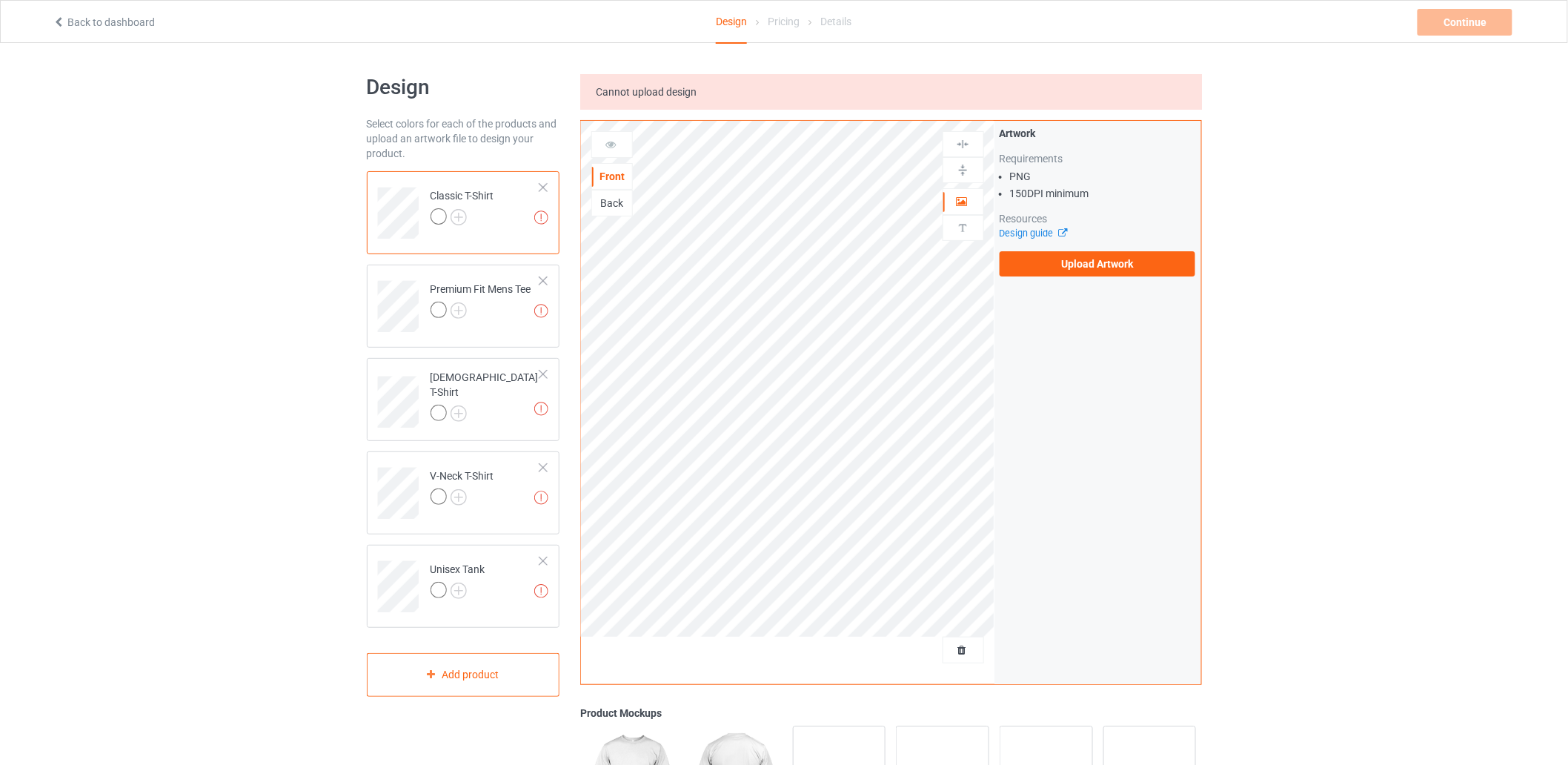
click at [76, 23] on link "Back to dashboard" at bounding box center [103, 22] width 102 height 12
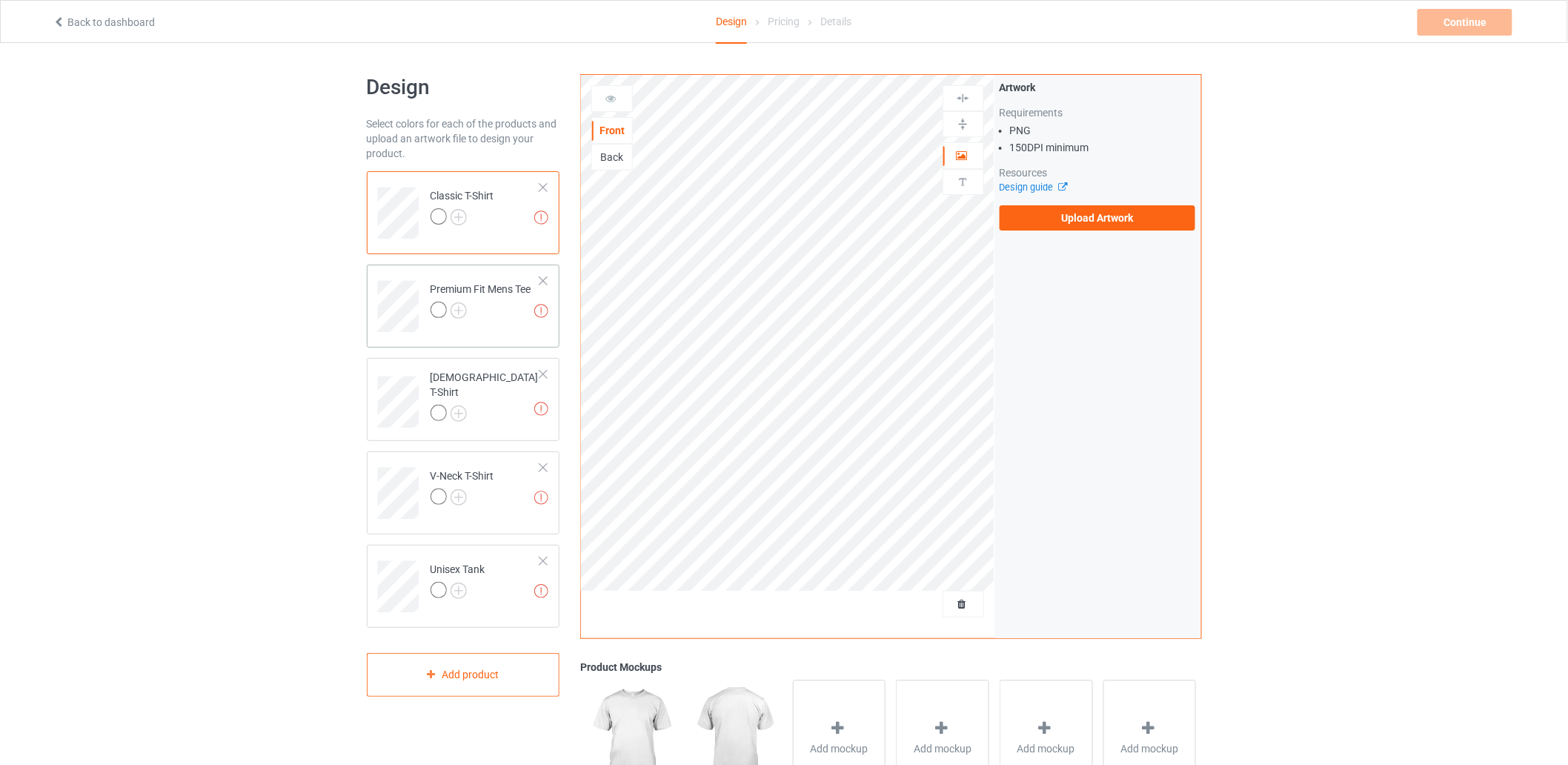
click at [548, 282] on div at bounding box center [543, 281] width 10 height 10
click at [546, 282] on div at bounding box center [543, 281] width 10 height 10
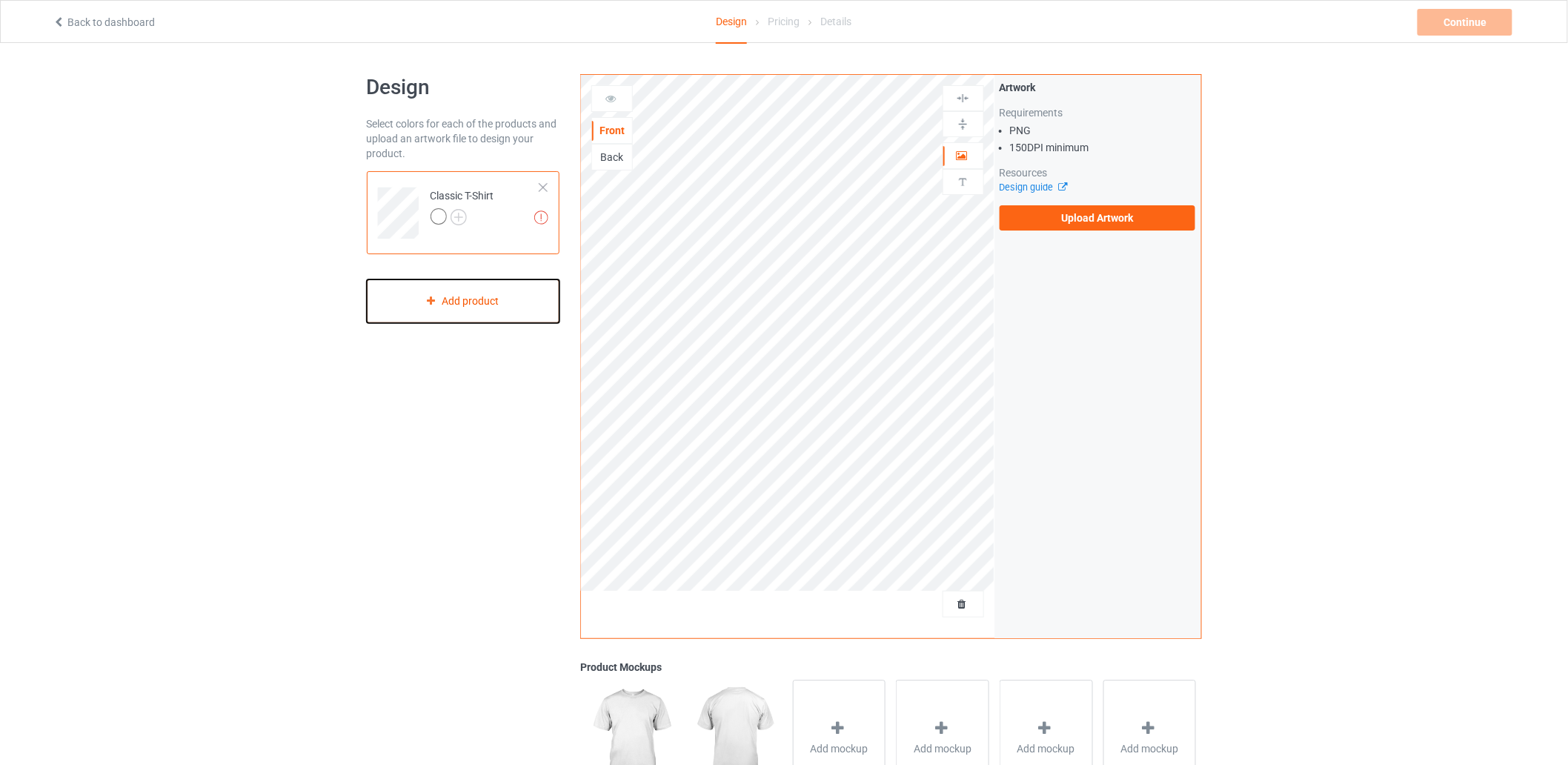
click at [546, 282] on div "Add product" at bounding box center [463, 301] width 193 height 44
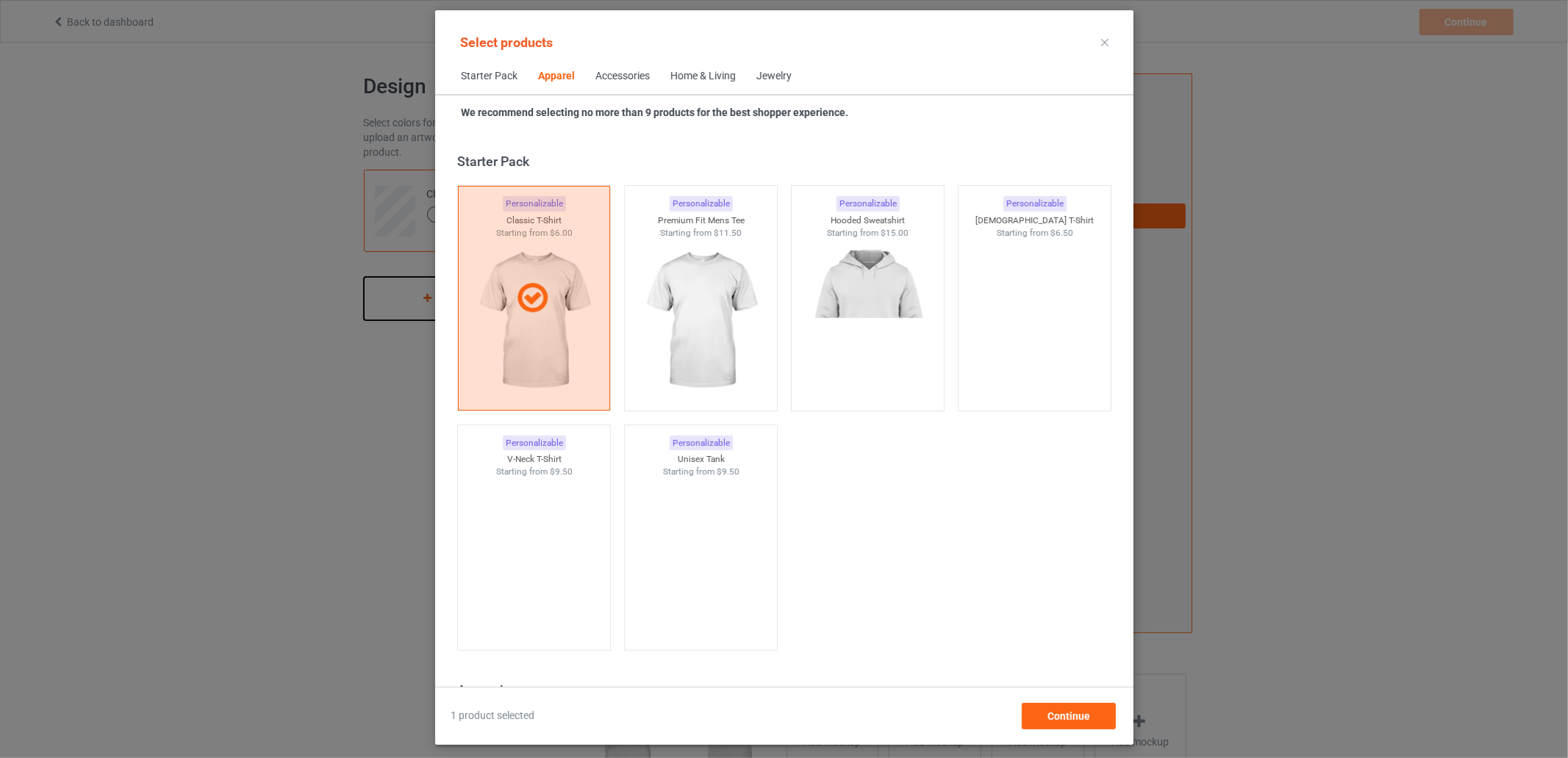
scroll to position [547, 0]
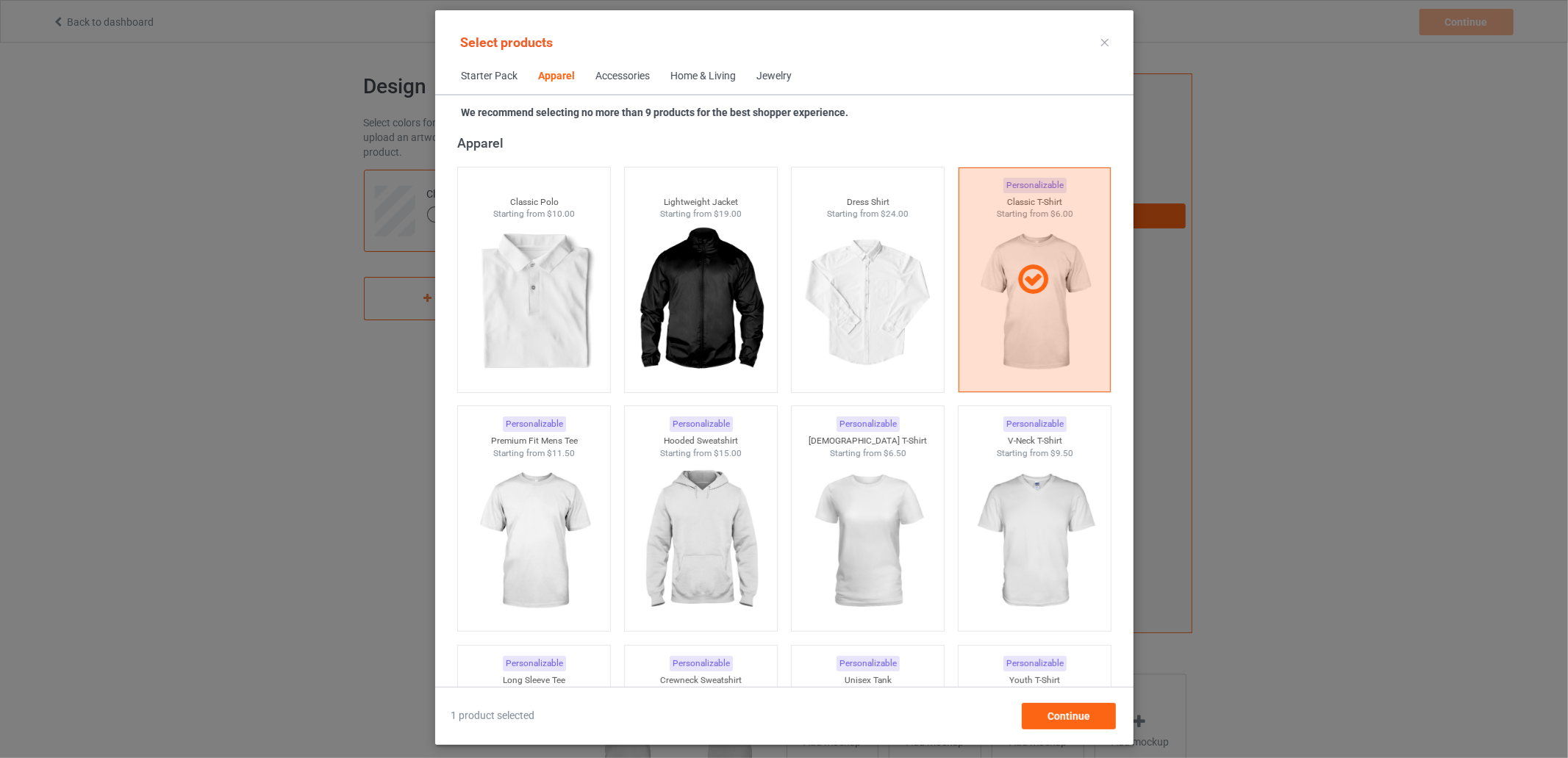
click at [1105, 37] on div at bounding box center [1104, 43] width 26 height 24
click at [1107, 42] on icon at bounding box center [1105, 43] width 8 height 8
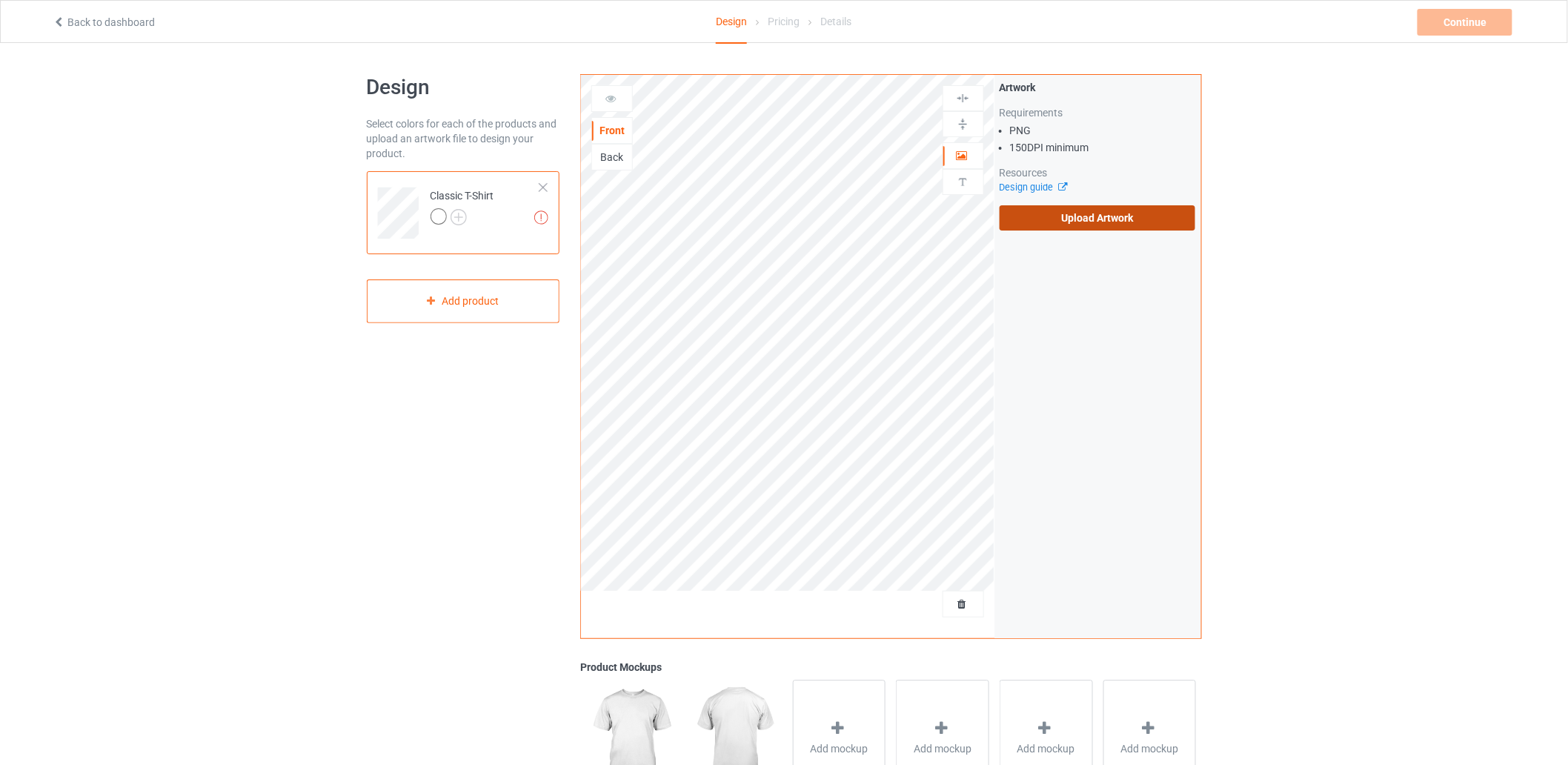
click at [1131, 210] on label "Upload Artwork" at bounding box center [1098, 217] width 197 height 25
click at [0, 0] on input "Upload Artwork" at bounding box center [0, 0] width 0 height 0
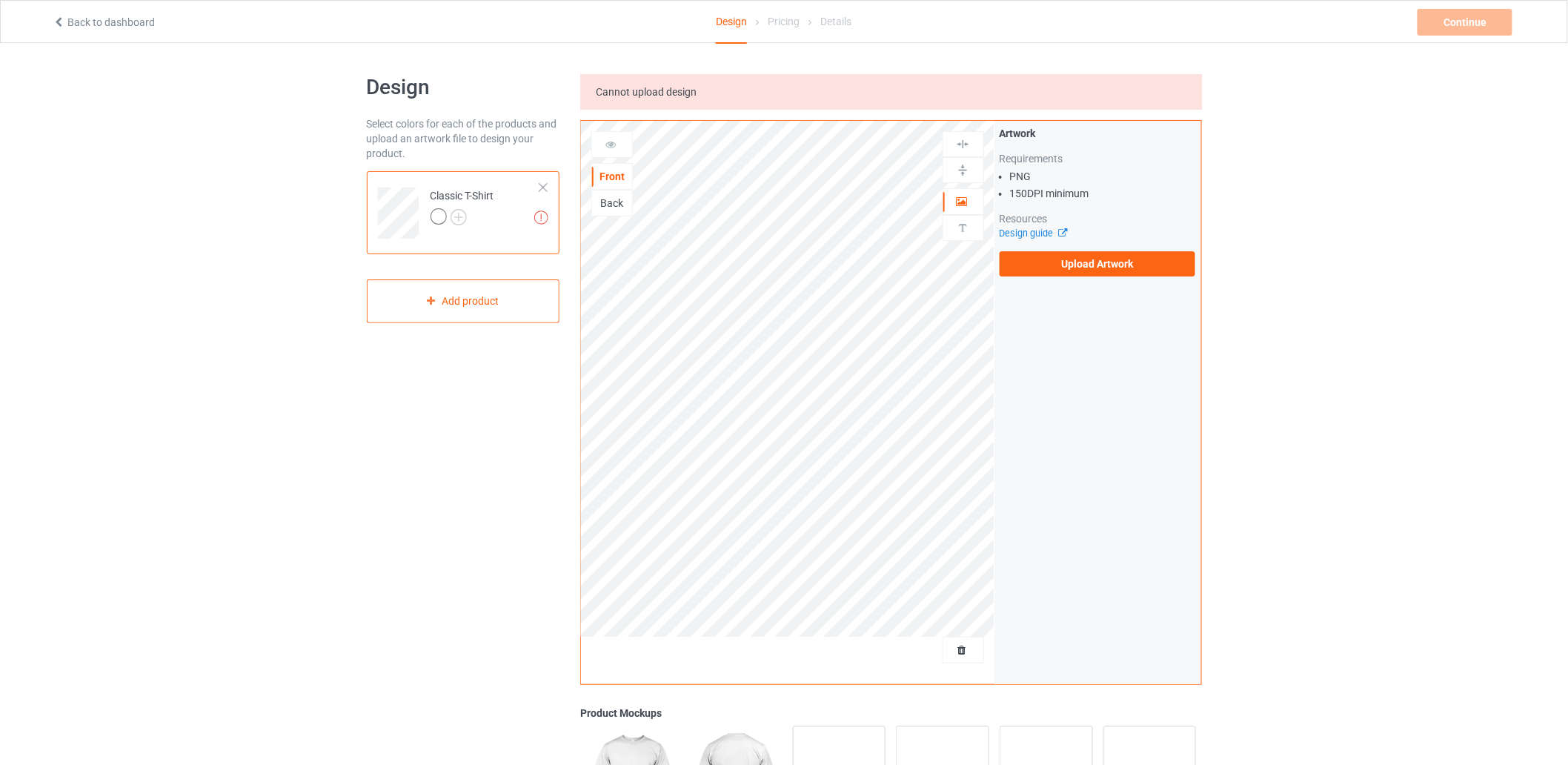
click at [539, 186] on div at bounding box center [543, 187] width 10 height 10
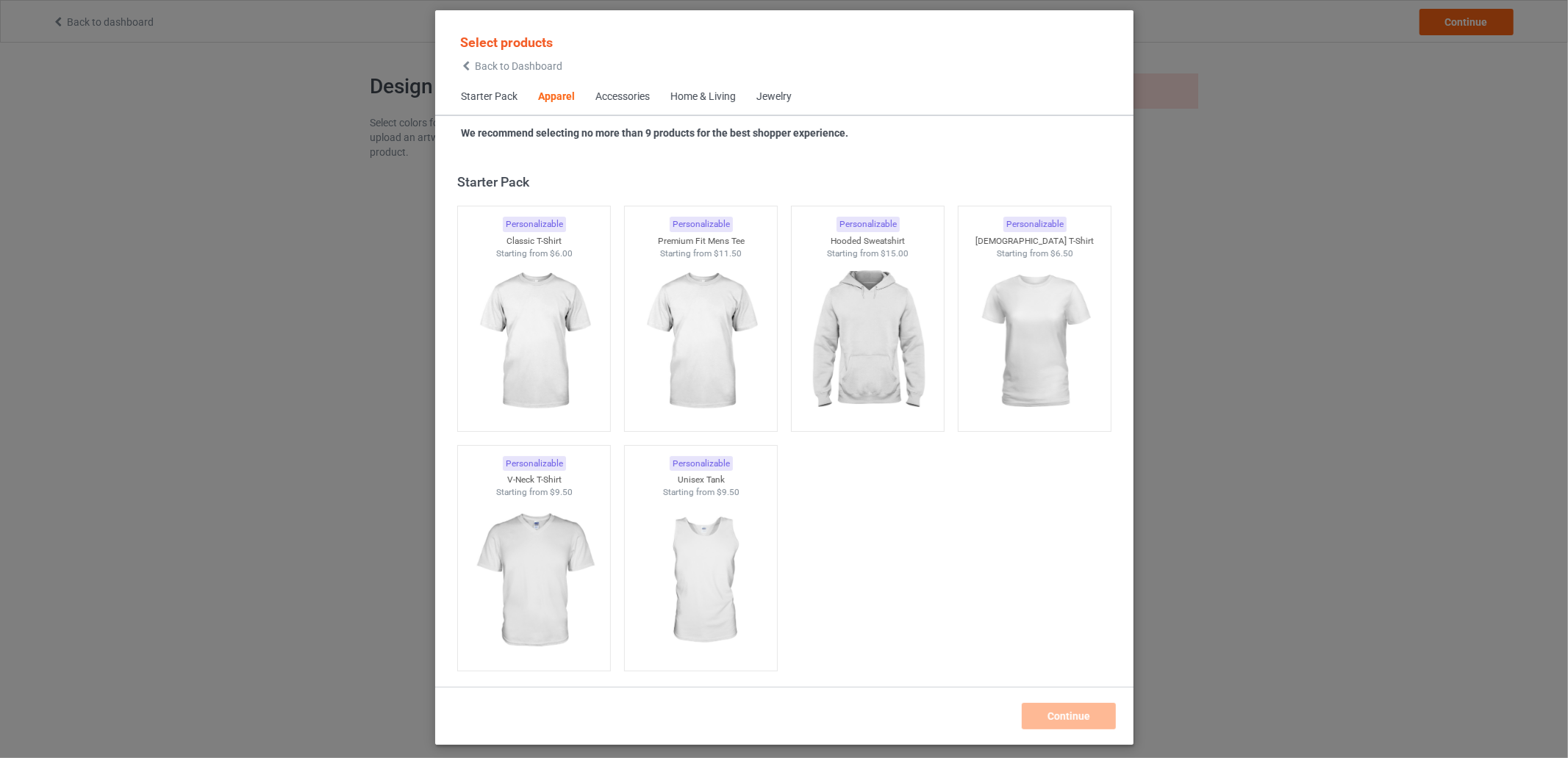
scroll to position [547, 0]
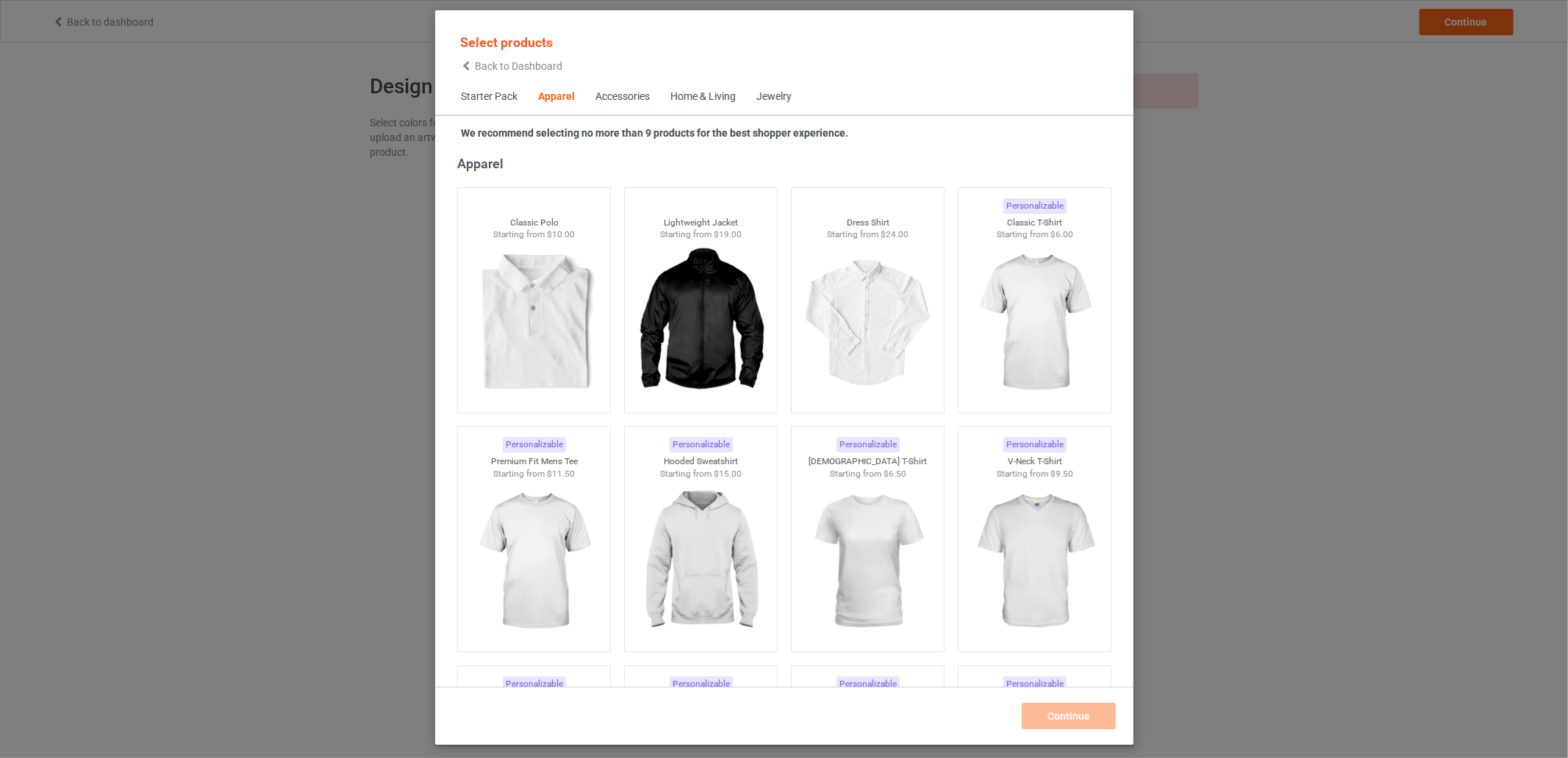
click at [503, 94] on span "Starter Pack" at bounding box center [489, 96] width 77 height 35
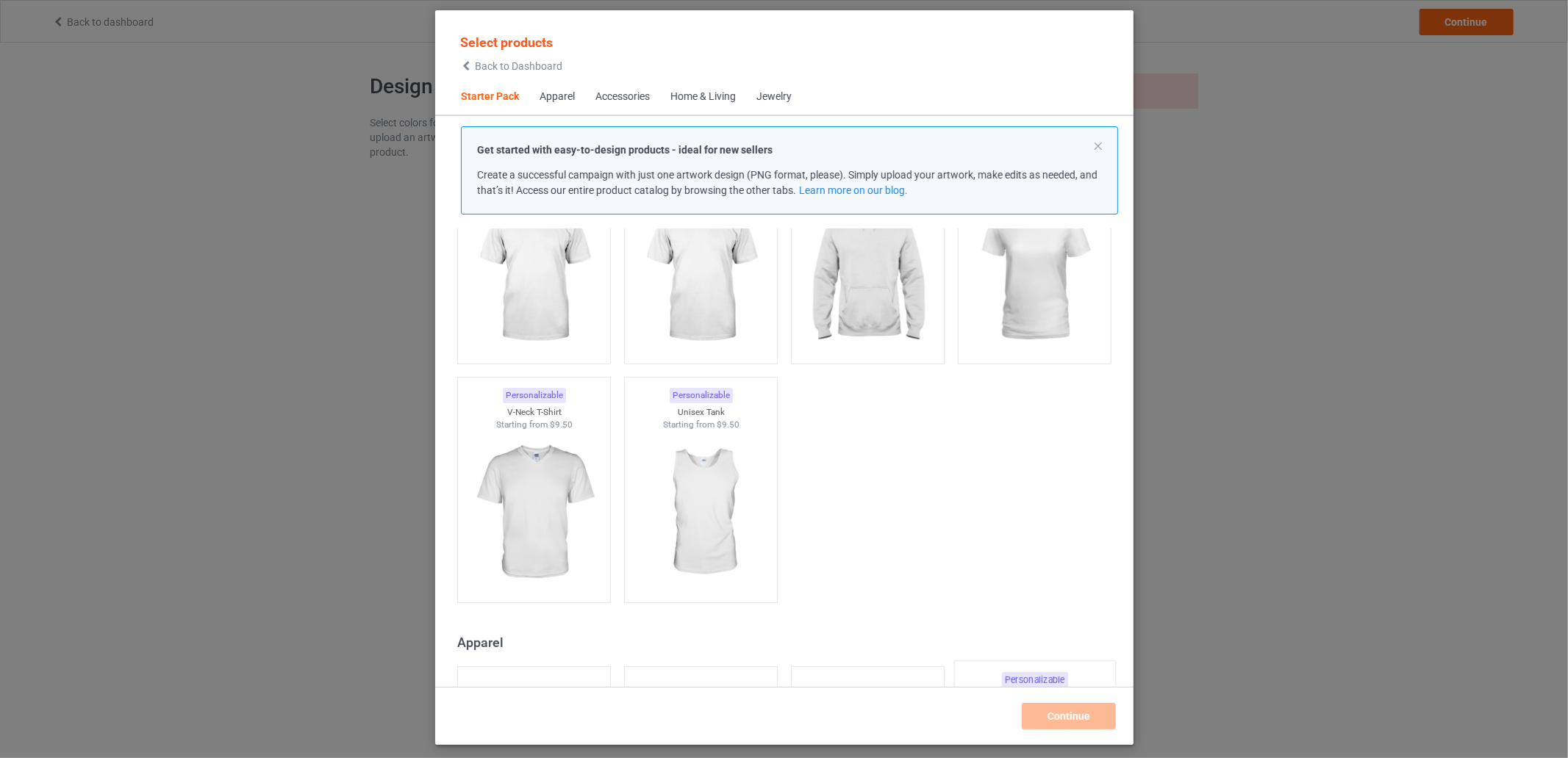
scroll to position [263, 0]
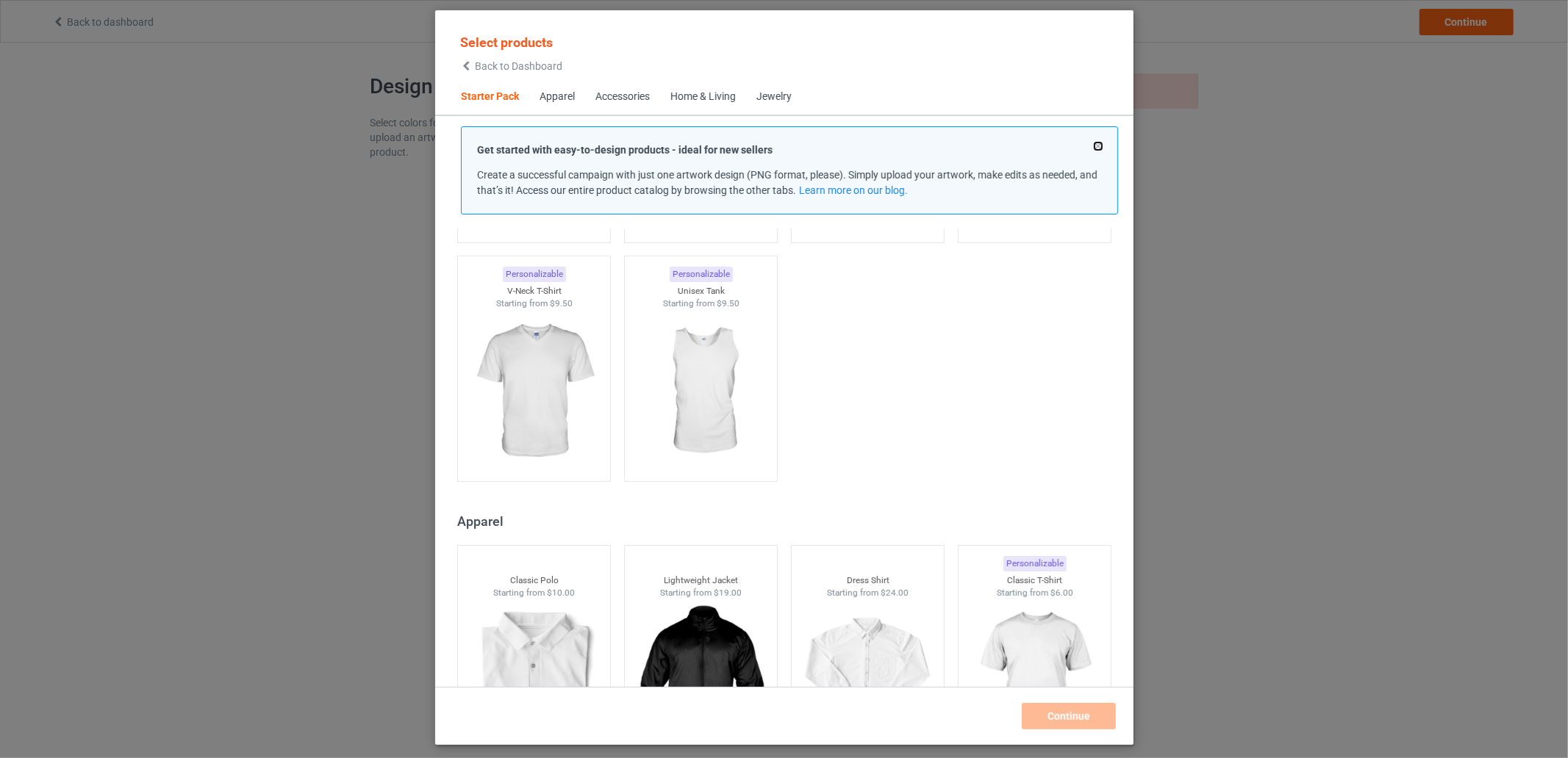
click at [1096, 145] on button at bounding box center [1098, 146] width 8 height 8
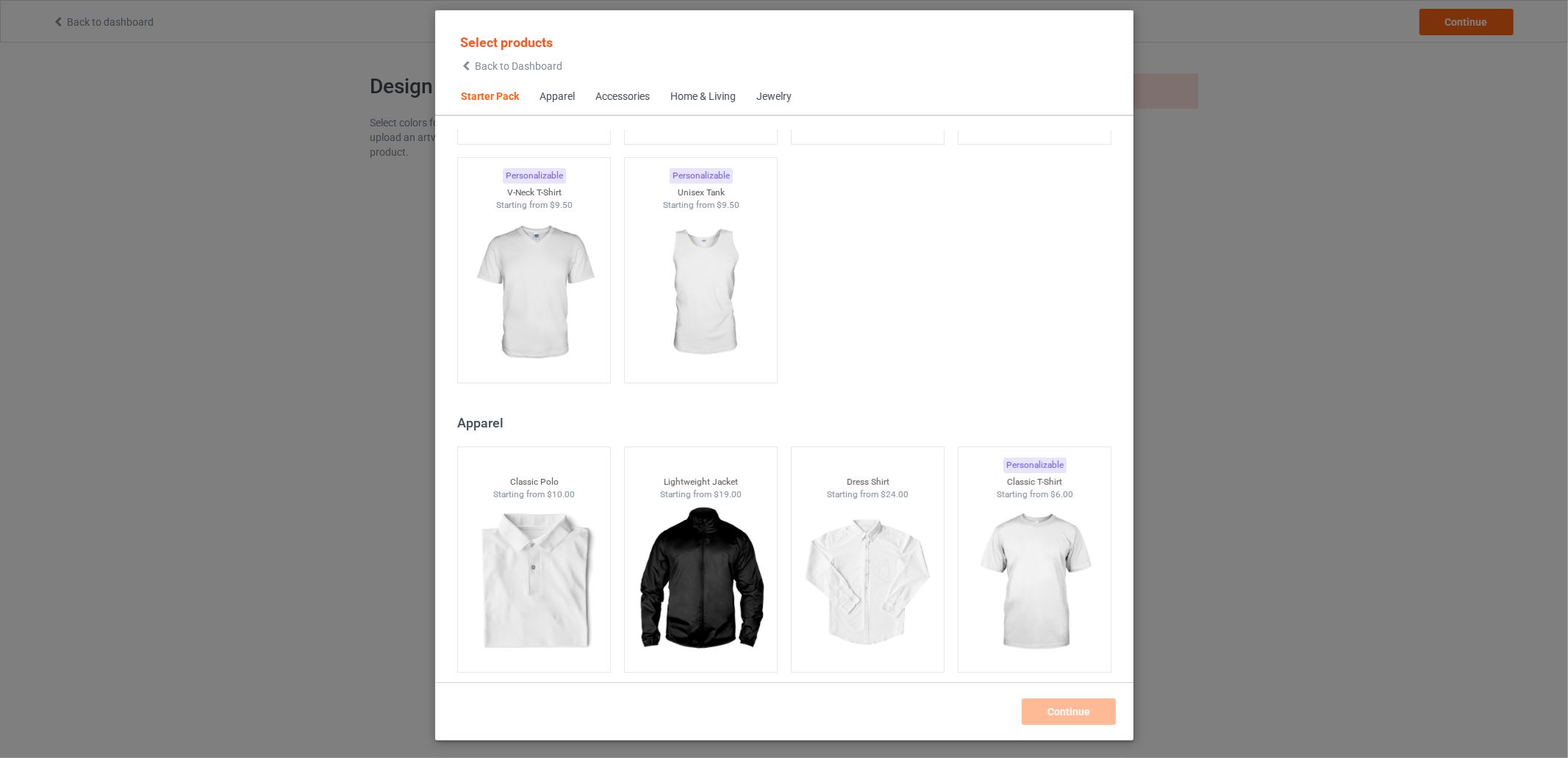
click at [1328, 157] on div "Select products Back to Dashboard Starter Pack Apparel Accessories Home & Livin…" at bounding box center [784, 379] width 1568 height 758
